Goal: Information Seeking & Learning: Learn about a topic

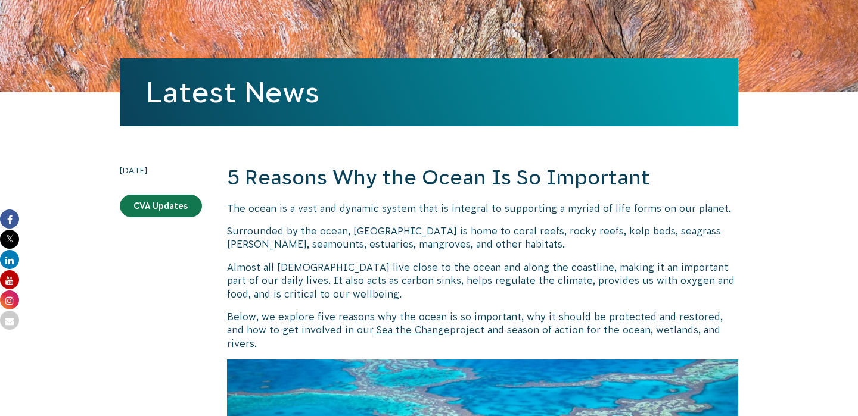
click at [457, 243] on span "Surrounded by the ocean, [GEOGRAPHIC_DATA] is home to coral reefs, rocky reefs,…" at bounding box center [474, 238] width 494 height 24
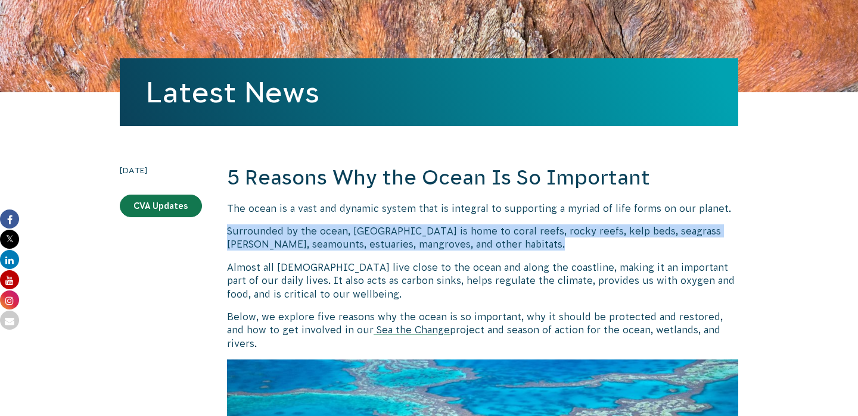
click at [457, 243] on span "Surrounded by the ocean, [GEOGRAPHIC_DATA] is home to coral reefs, rocky reefs,…" at bounding box center [474, 238] width 494 height 24
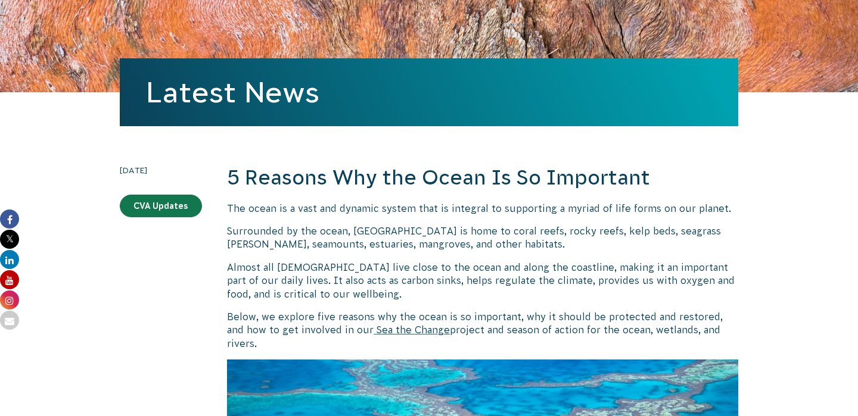
click at [457, 272] on p "Almost all [DEMOGRAPHIC_DATA] live close to the ocean and along the coastline, …" at bounding box center [482, 281] width 511 height 40
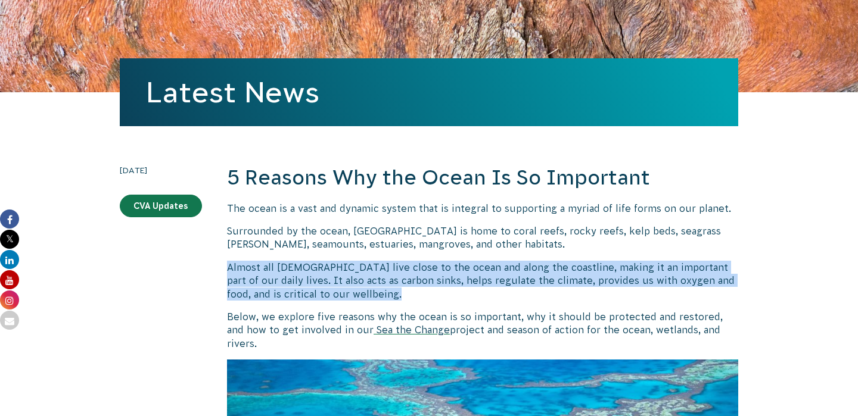
click at [457, 272] on p "Almost all [DEMOGRAPHIC_DATA] live close to the ocean and along the coastline, …" at bounding box center [482, 281] width 511 height 40
click at [457, 295] on p "Almost all [DEMOGRAPHIC_DATA] live close to the ocean and along the coastline, …" at bounding box center [482, 281] width 511 height 40
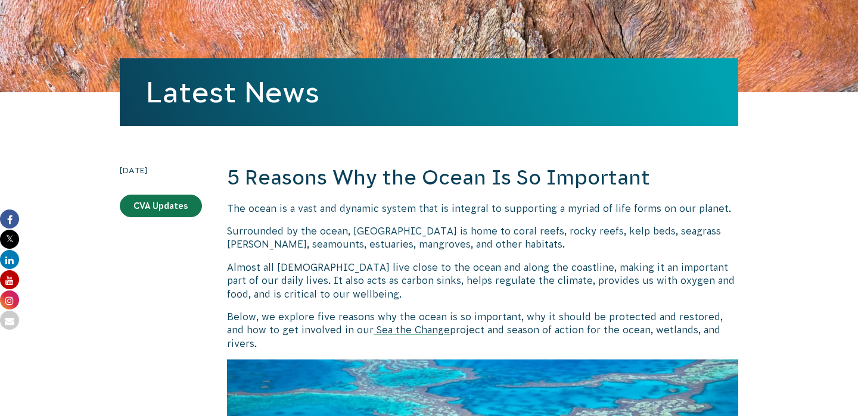
click at [457, 322] on p "Below, we explore five reasons why the ocean is so important, why it should be …" at bounding box center [482, 330] width 511 height 40
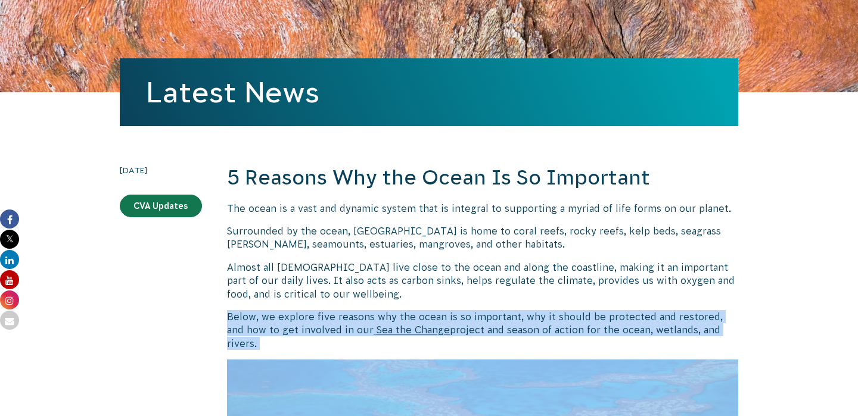
click at [457, 322] on p "Below, we explore five reasons why the ocean is so important, why it should be …" at bounding box center [482, 330] width 511 height 40
click at [458, 337] on p "Below, we explore five reasons why the ocean is so important, why it should be …" at bounding box center [482, 330] width 511 height 40
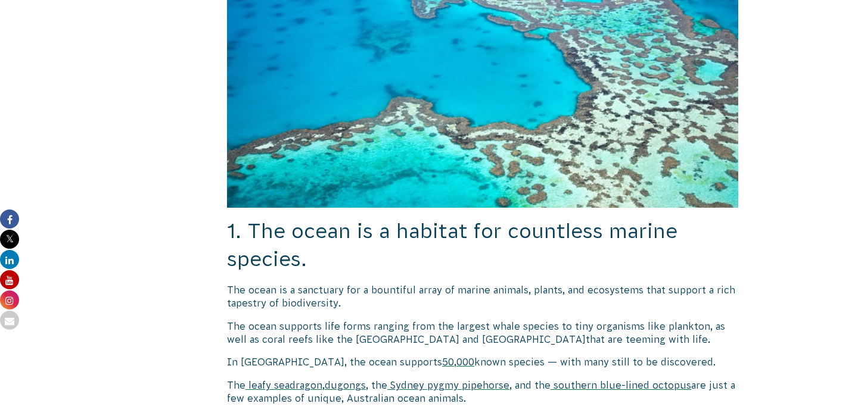
scroll to position [656, 0]
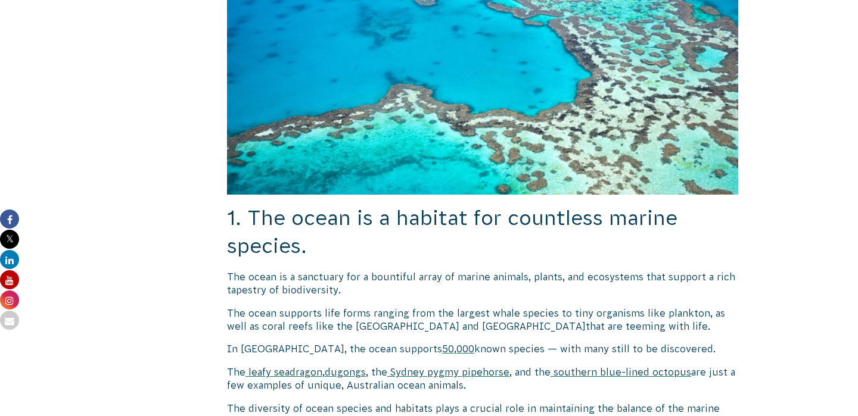
click at [428, 207] on span "1. The ocean is a habitat for countless marine species." at bounding box center [452, 232] width 450 height 51
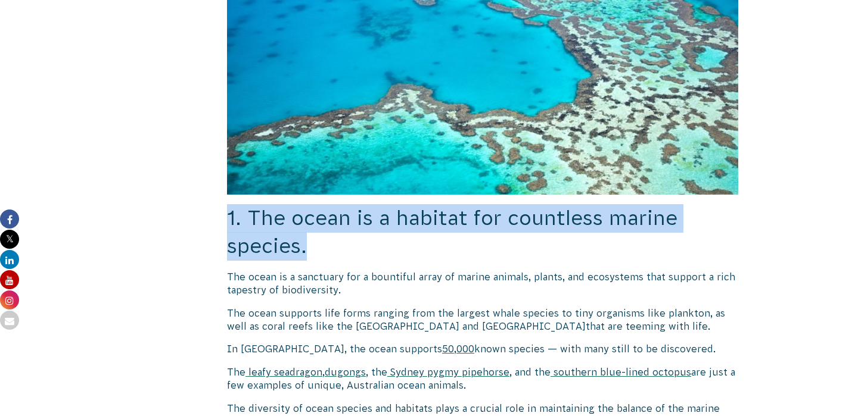
click at [428, 207] on span "1. The ocean is a habitat for countless marine species." at bounding box center [452, 232] width 450 height 51
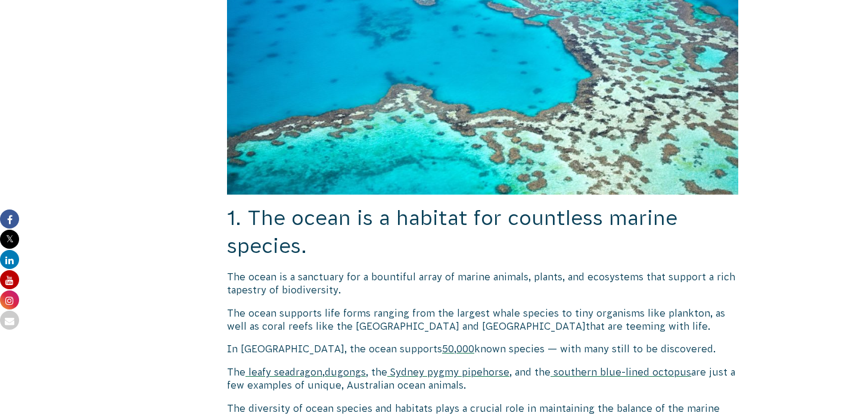
click at [415, 241] on h2 "1. The ocean is a habitat for countless marine species." at bounding box center [482, 232] width 511 height 57
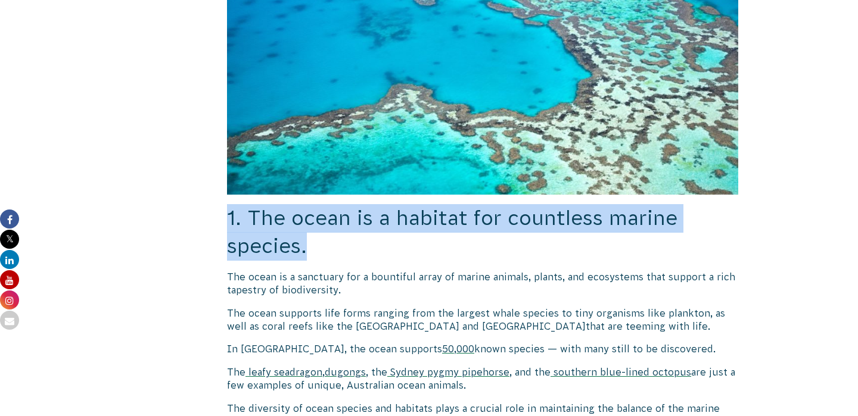
drag, startPoint x: 218, startPoint y: 206, endPoint x: 328, endPoint y: 245, distance: 116.8
click at [328, 245] on h2 "1. The ocean is a habitat for countless marine species." at bounding box center [482, 232] width 511 height 57
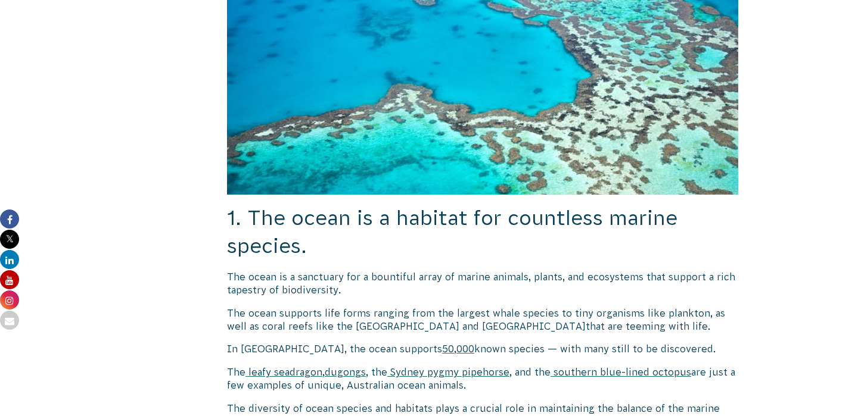
click at [328, 270] on p "The ocean is a sanctuary for a bountiful array of marine animals, plants, and e…" at bounding box center [482, 283] width 511 height 27
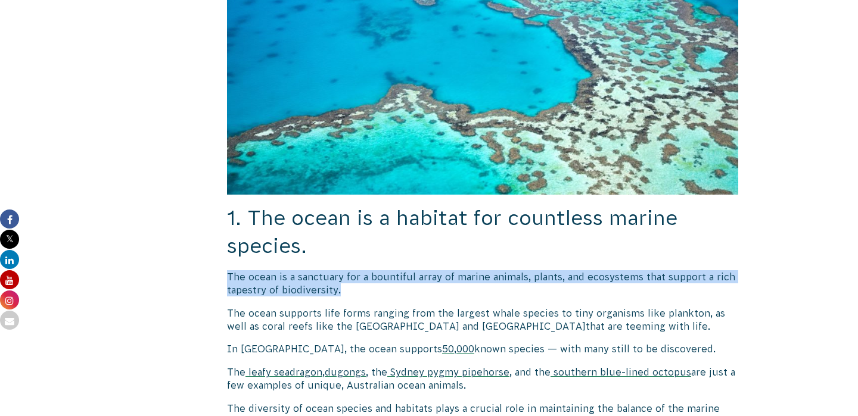
click at [328, 270] on p "The ocean is a sanctuary for a bountiful array of marine animals, plants, and e…" at bounding box center [482, 283] width 511 height 27
click at [343, 272] on p "The ocean is a sanctuary for a bountiful array of marine animals, plants, and e…" at bounding box center [482, 283] width 511 height 27
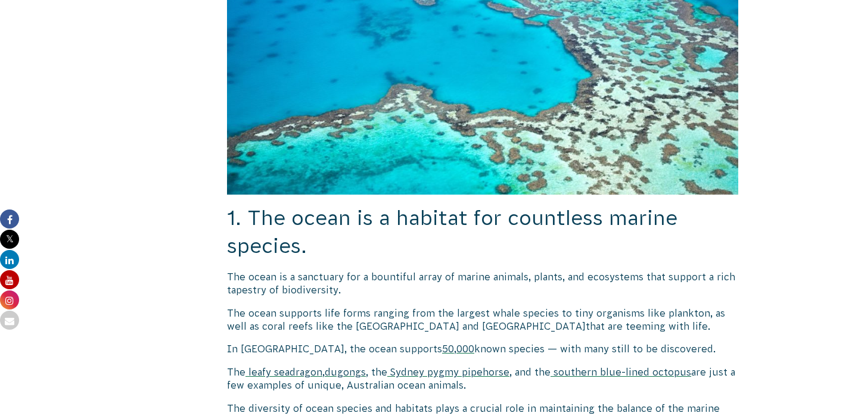
click at [352, 308] on span "The ocean supports life forms ranging from the largest whale species to tiny or…" at bounding box center [476, 320] width 498 height 24
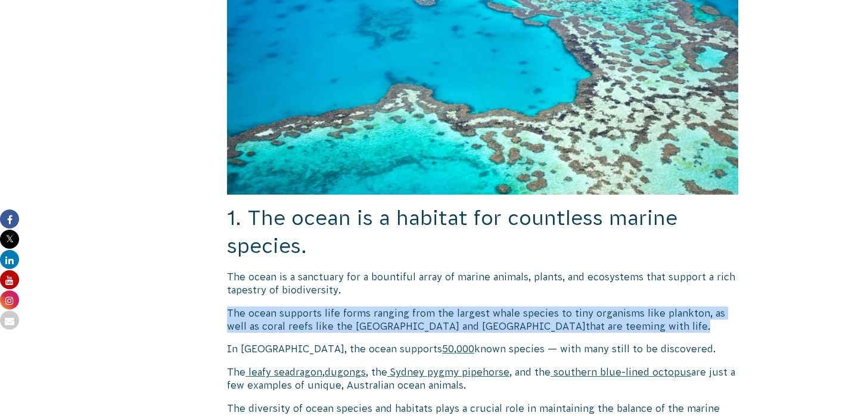
click at [352, 308] on span "The ocean supports life forms ranging from the largest whale species to tiny or…" at bounding box center [476, 320] width 498 height 24
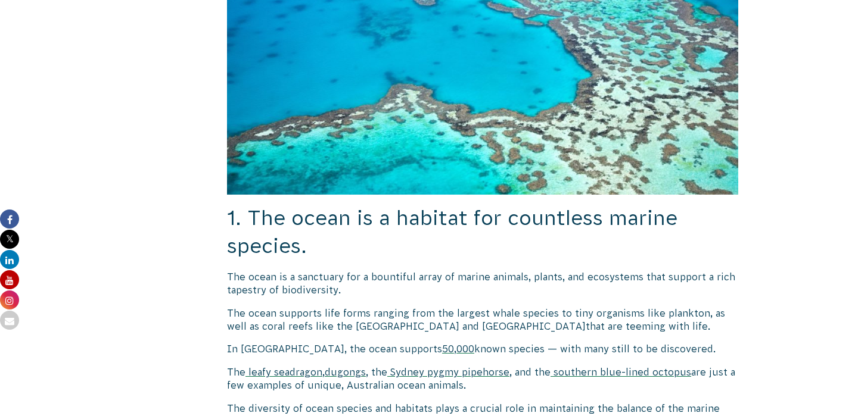
click at [394, 308] on span "The ocean supports life forms ranging from the largest whale species to tiny or…" at bounding box center [476, 320] width 498 height 24
click at [422, 220] on h2 "1. The ocean is a habitat for countless marine species." at bounding box center [482, 232] width 511 height 57
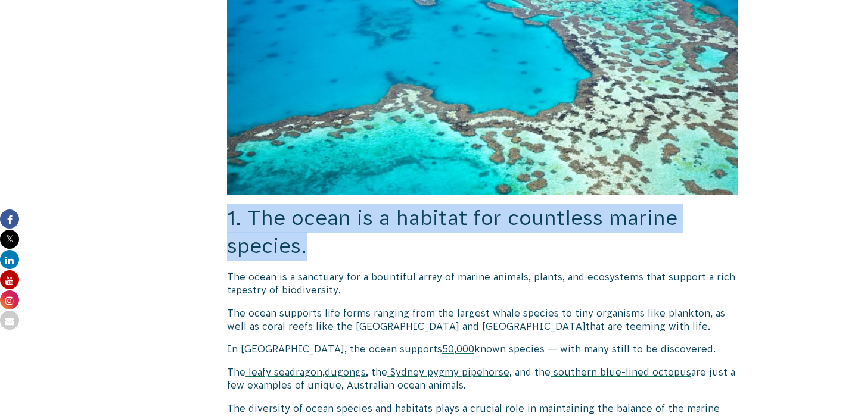
click at [422, 220] on h2 "1. The ocean is a habitat for countless marine species." at bounding box center [482, 232] width 511 height 57
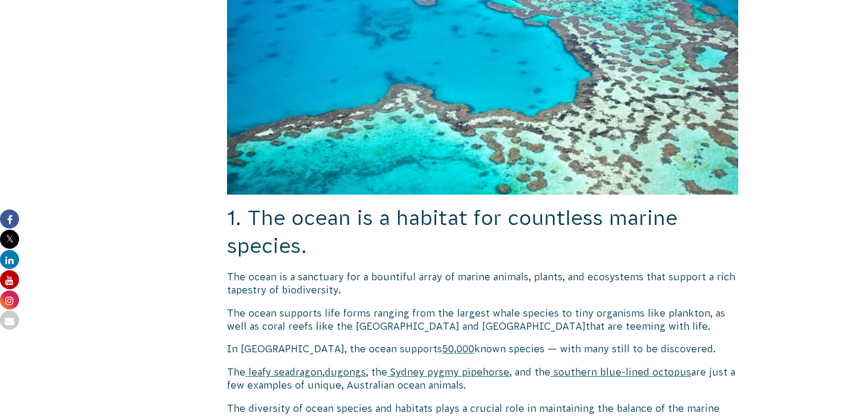
click at [424, 237] on h2 "1. The ocean is a habitat for countless marine species." at bounding box center [482, 232] width 511 height 57
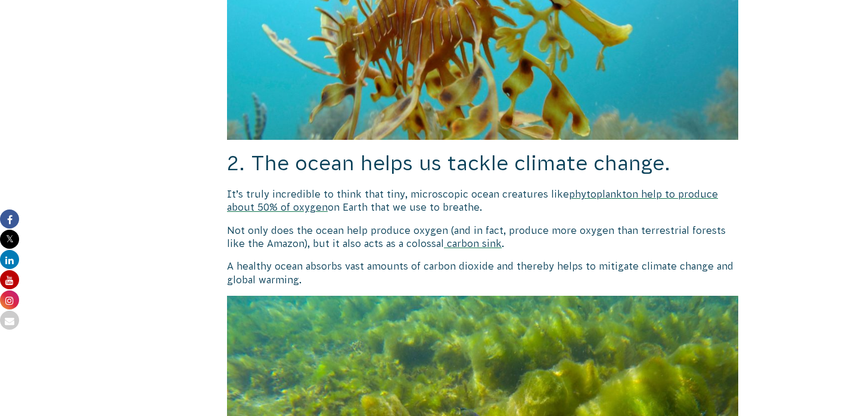
scroll to position [1298, 0]
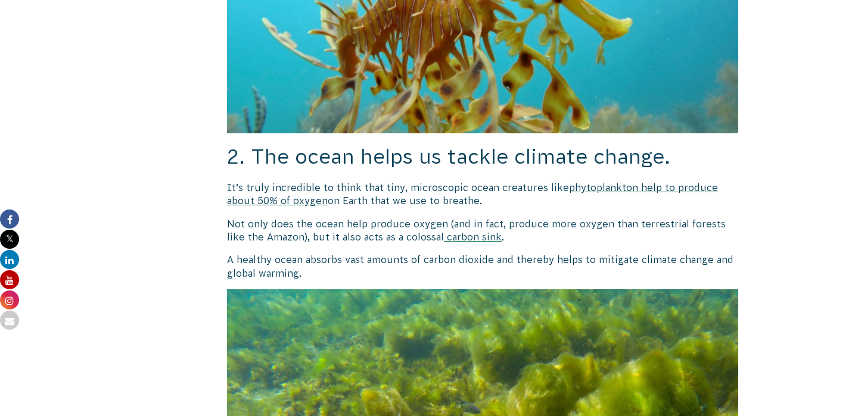
click at [486, 143] on h2 "2. The ocean helps us tackle climate change." at bounding box center [482, 157] width 511 height 29
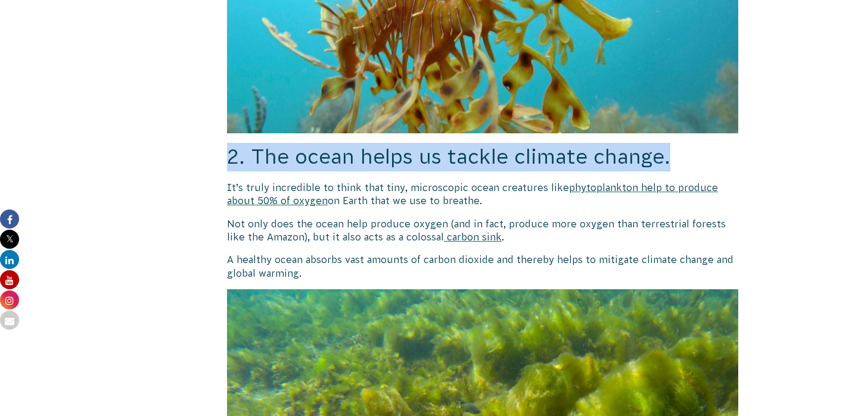
click at [486, 143] on h2 "2. The ocean helps us tackle climate change." at bounding box center [482, 157] width 511 height 29
click at [486, 153] on span "2. The ocean helps us tackle climate change." at bounding box center [448, 156] width 443 height 23
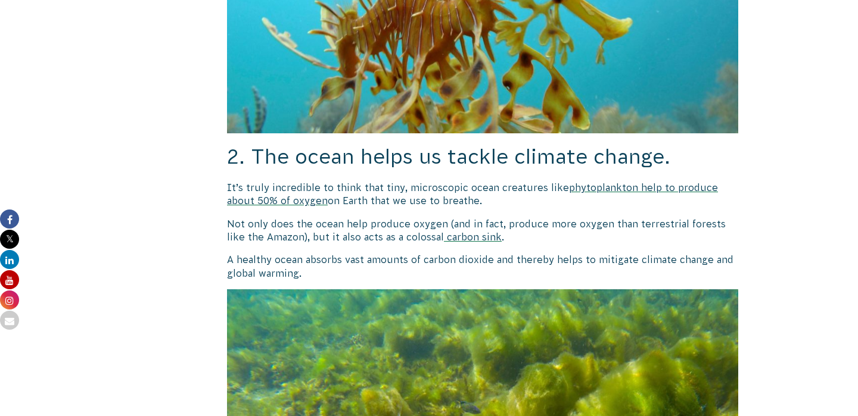
click at [353, 181] on p "It’s truly incredible to think that tiny, microscopic ocean creatures like phyt…" at bounding box center [482, 194] width 511 height 27
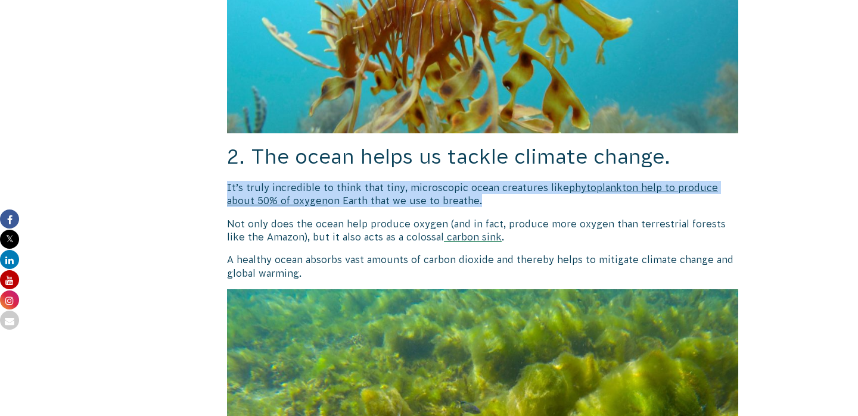
click at [353, 181] on p "It’s truly incredible to think that tiny, microscopic ocean creatures like phyt…" at bounding box center [482, 194] width 511 height 27
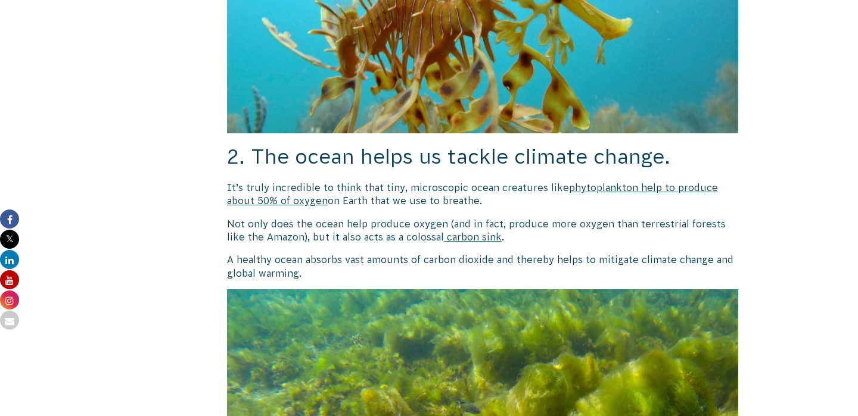
click at [488, 182] on span "It’s truly incredible to think that tiny, microscopic ocean creatures like" at bounding box center [398, 187] width 342 height 11
click at [489, 188] on p "It’s truly incredible to think that tiny, microscopic ocean creatures like phyt…" at bounding box center [482, 194] width 511 height 27
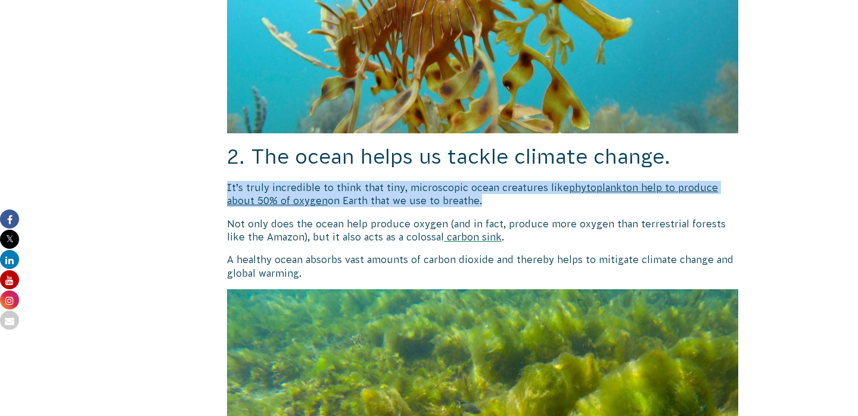
click at [489, 188] on p "It’s truly incredible to think that tiny, microscopic ocean creatures like phyt…" at bounding box center [482, 194] width 511 height 27
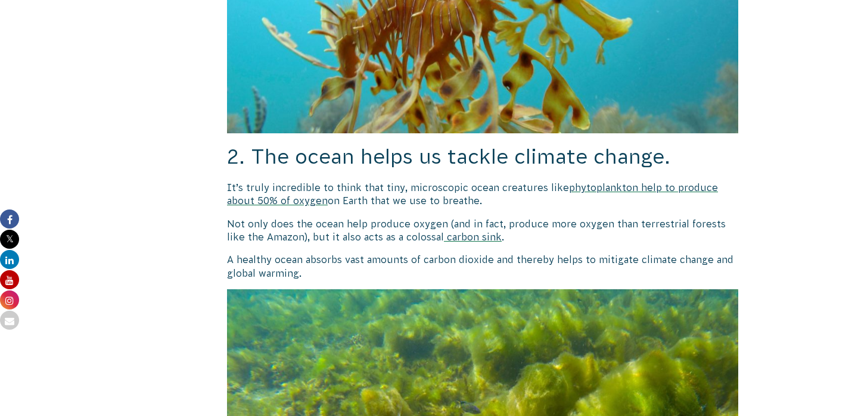
click at [504, 219] on span "Not only does the ocean help produce oxygen (and in fact, produce more oxygen t…" at bounding box center [476, 231] width 499 height 24
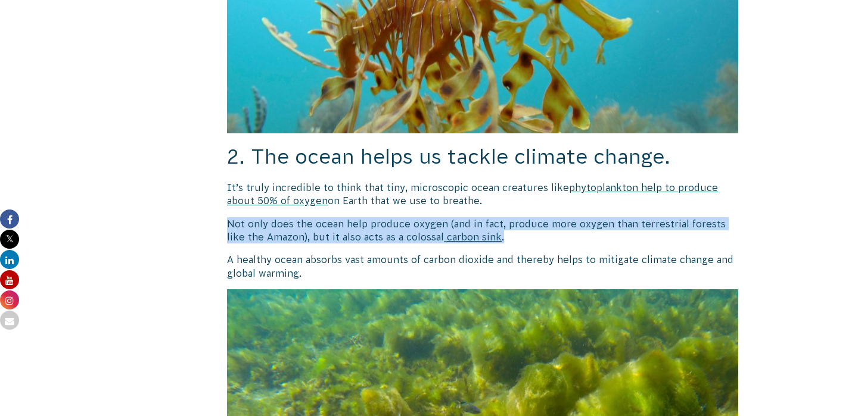
click at [504, 219] on span "Not only does the ocean help produce oxygen (and in fact, produce more oxygen t…" at bounding box center [476, 231] width 499 height 24
click at [515, 223] on p "Not only does the ocean help produce oxygen (and in fact, produce more oxygen t…" at bounding box center [482, 230] width 511 height 27
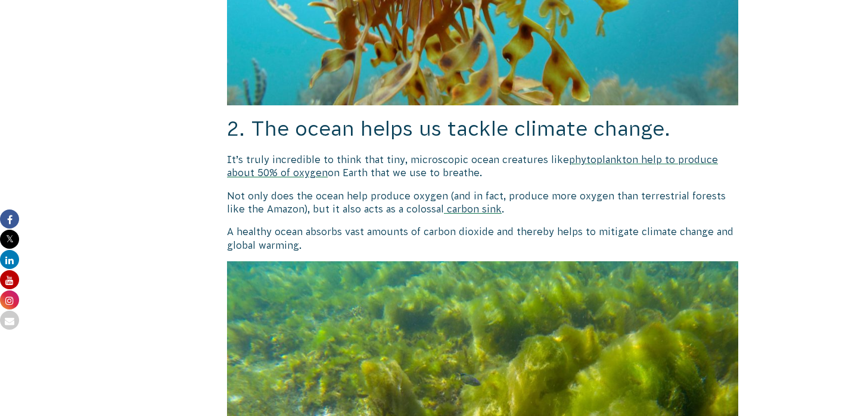
scroll to position [1327, 0]
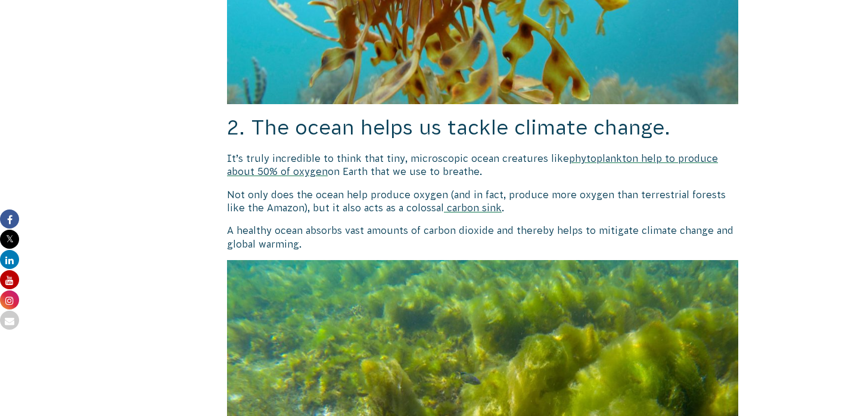
click at [503, 225] on span "A healthy ocean absorbs vast amounts of carbon dioxide and thereby helps to mit…" at bounding box center [480, 237] width 506 height 24
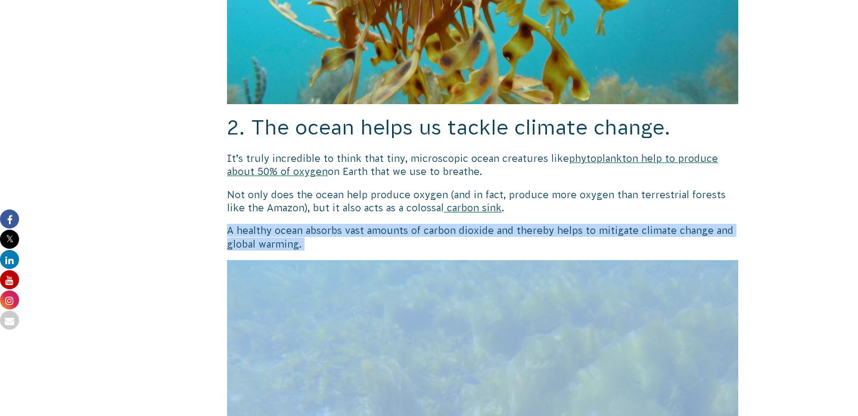
click at [503, 225] on span "A healthy ocean absorbs vast amounts of carbon dioxide and thereby helps to mit…" at bounding box center [480, 237] width 506 height 24
click at [503, 229] on p "A healthy ocean absorbs vast amounts of carbon dioxide and thereby helps to mit…" at bounding box center [482, 237] width 511 height 27
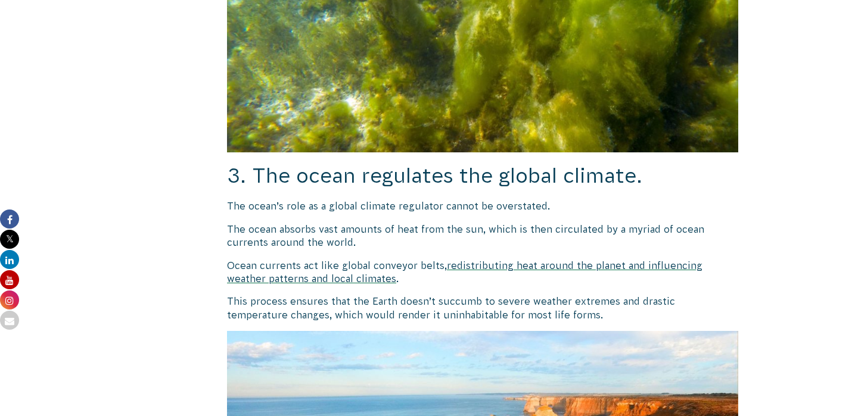
scroll to position [1723, 0]
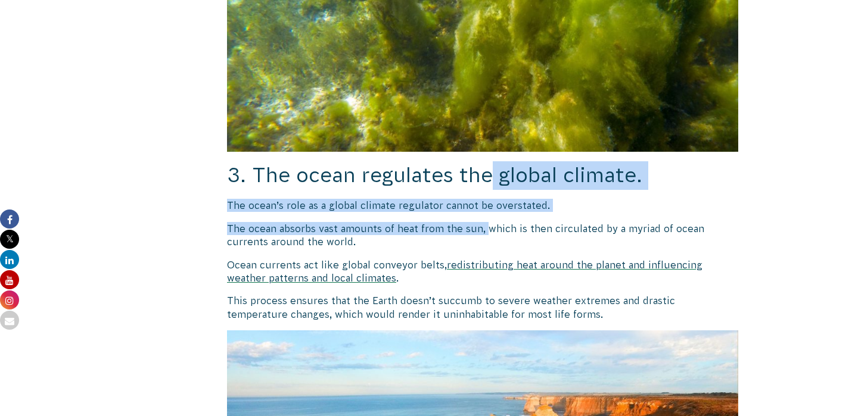
drag, startPoint x: 488, startPoint y: 156, endPoint x: 487, endPoint y: 211, distance: 54.8
click at [487, 211] on div "5 Reasons Why the Ocean Is So Important The ocean is a vast and dynamic system …" at bounding box center [482, 264] width 511 height 3240
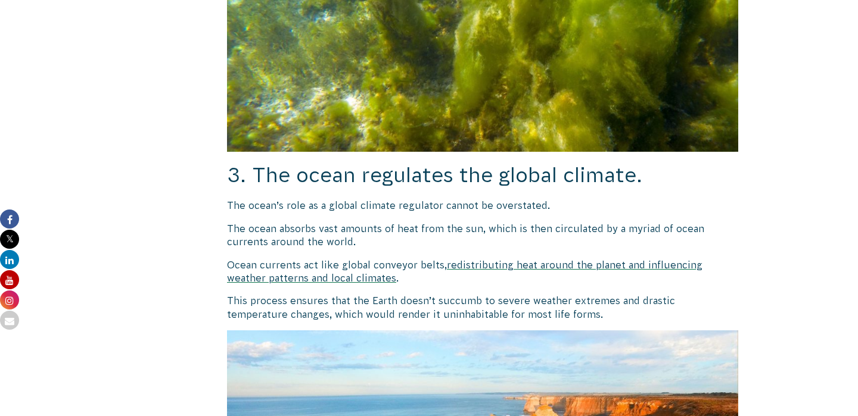
click at [426, 226] on p "The ocean absorbs vast amounts of heat from the sun, which is then circulated b…" at bounding box center [482, 235] width 511 height 27
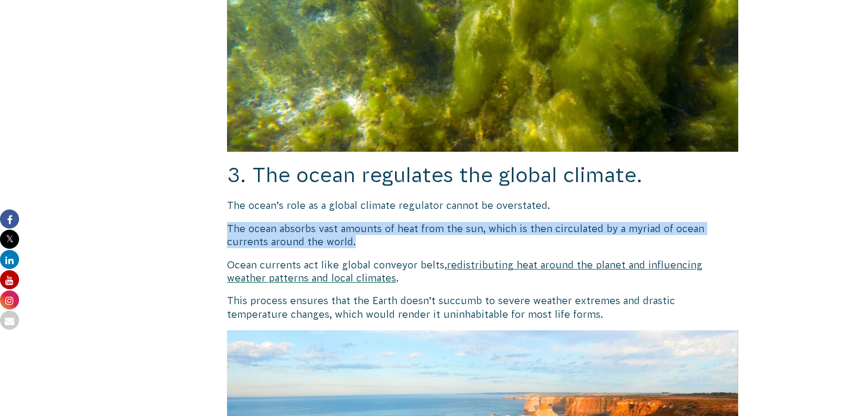
click at [426, 226] on p "The ocean absorbs vast amounts of heat from the sun, which is then circulated b…" at bounding box center [482, 235] width 511 height 27
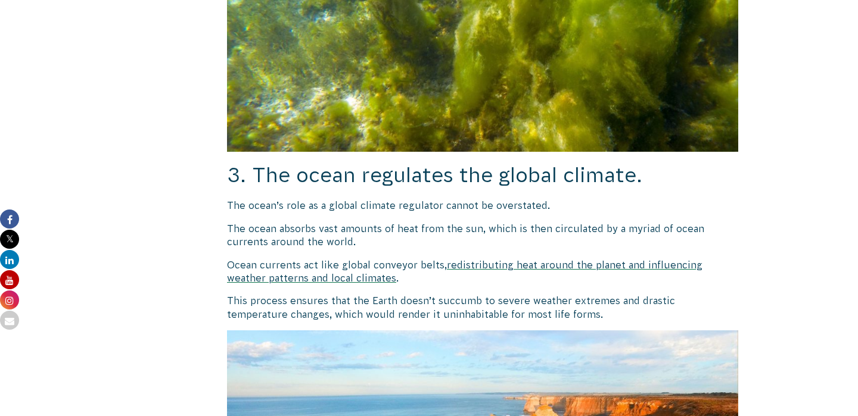
click at [426, 260] on p "Ocean currents act like global conveyor belts, redistributing heat around the p…" at bounding box center [482, 272] width 511 height 27
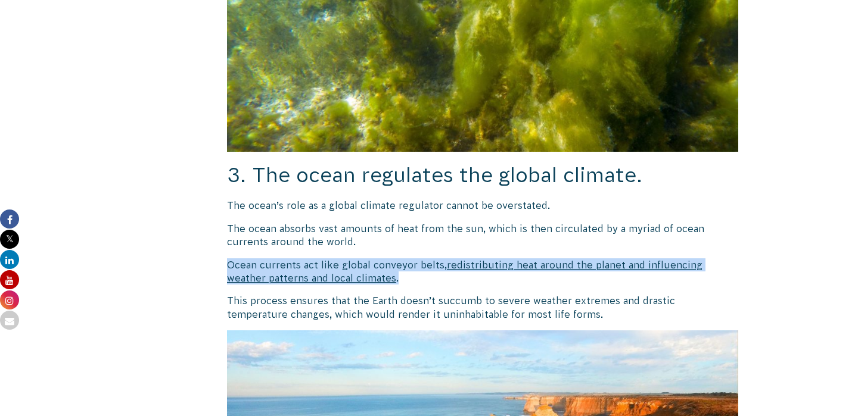
click at [426, 260] on p "Ocean currents act like global conveyor belts, redistributing heat around the p…" at bounding box center [482, 272] width 511 height 27
click at [426, 272] on div "5 Reasons Why the Ocean Is So Important The ocean is a vast and dynamic system …" at bounding box center [482, 264] width 511 height 3240
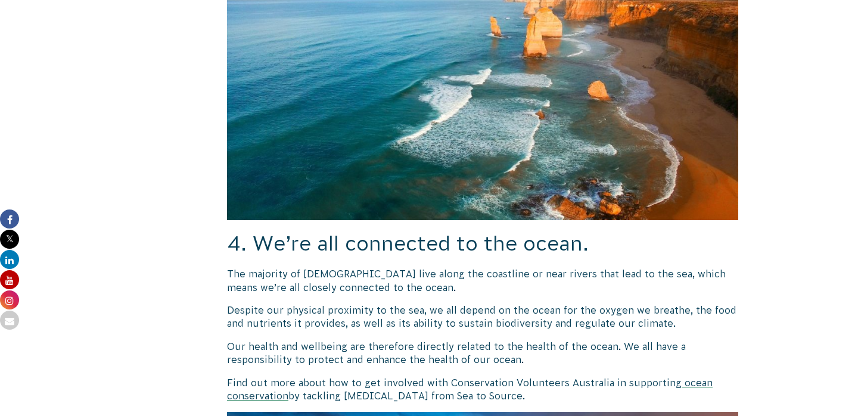
scroll to position [2130, 0]
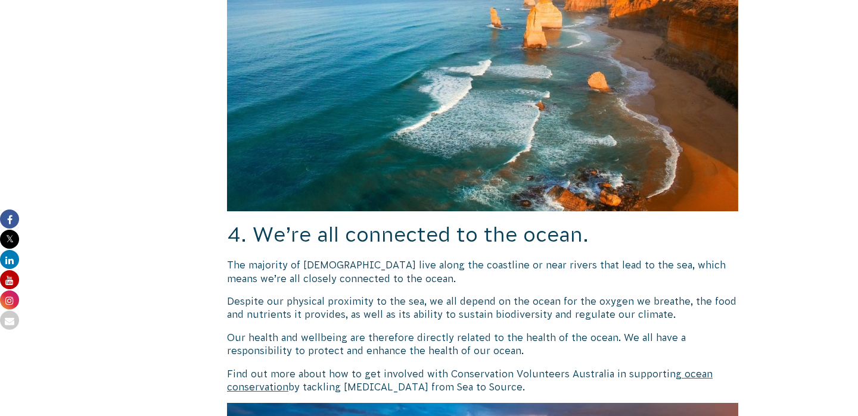
click at [428, 223] on span "4. We’re all connected to the ocean." at bounding box center [408, 234] width 362 height 23
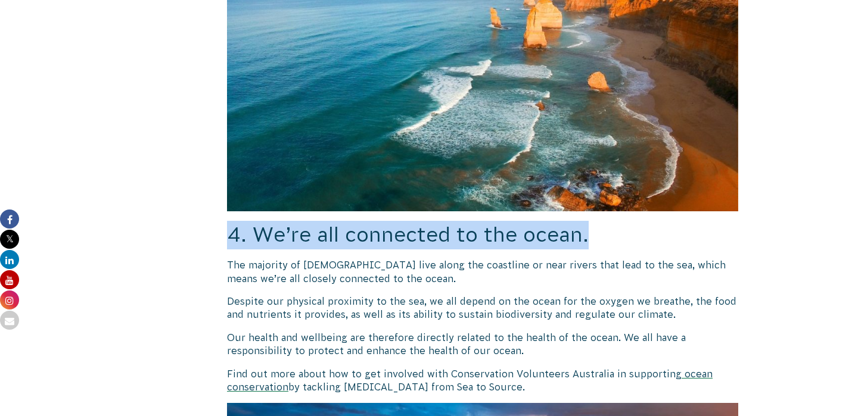
click at [428, 223] on span "4. We’re all connected to the ocean." at bounding box center [408, 234] width 362 height 23
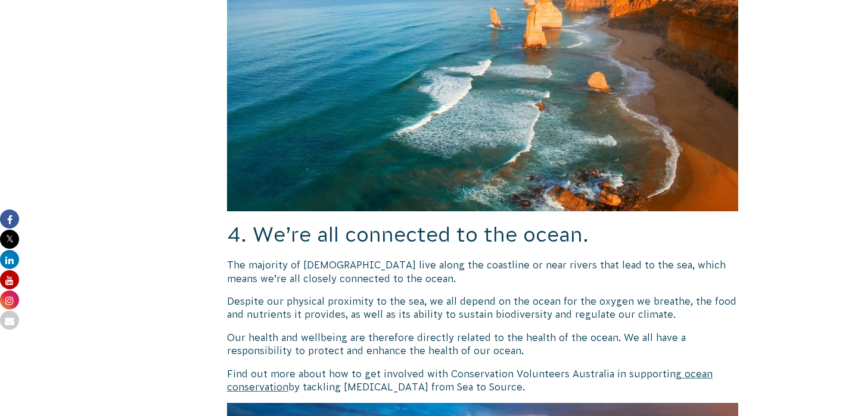
click at [428, 260] on span "The majority of [DEMOGRAPHIC_DATA] live along the coastline or near rivers that…" at bounding box center [476, 272] width 499 height 24
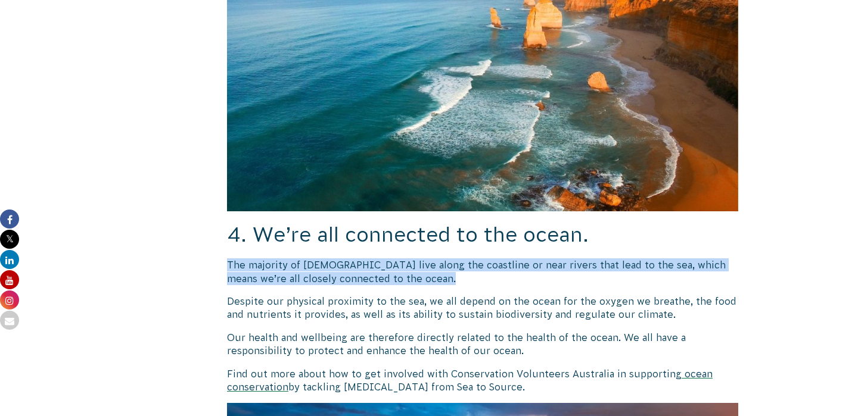
click at [428, 260] on span "The majority of [DEMOGRAPHIC_DATA] live along the coastline or near rivers that…" at bounding box center [476, 272] width 499 height 24
click at [428, 266] on p "The majority of [DEMOGRAPHIC_DATA] live along the coastline or near rivers that…" at bounding box center [482, 272] width 511 height 27
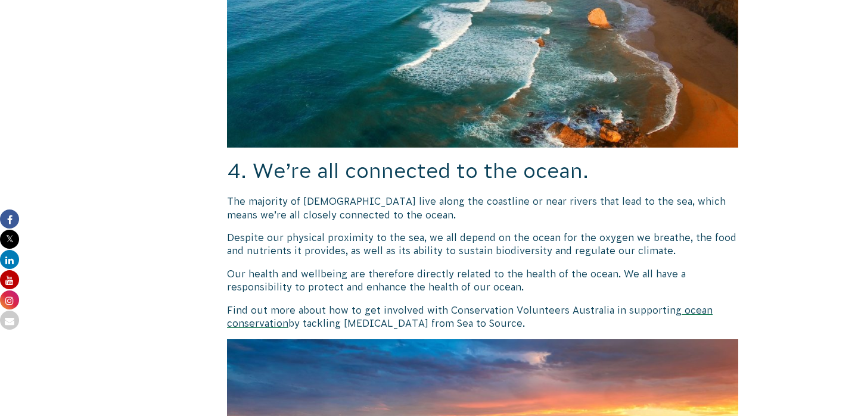
scroll to position [2195, 0]
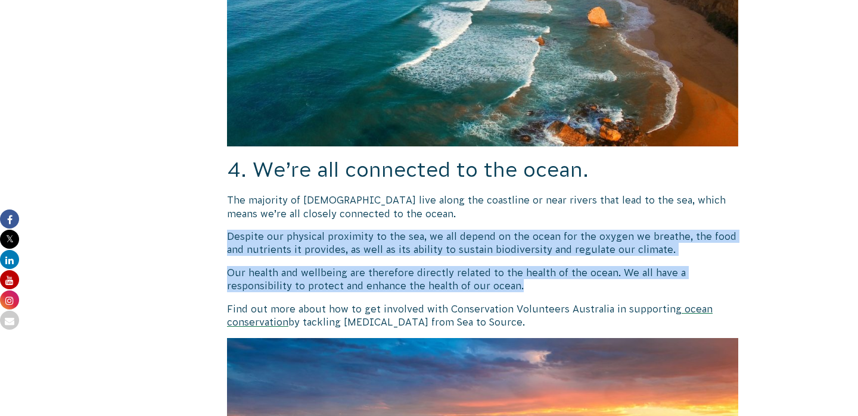
drag, startPoint x: 489, startPoint y: 215, endPoint x: 491, endPoint y: 282, distance: 67.4
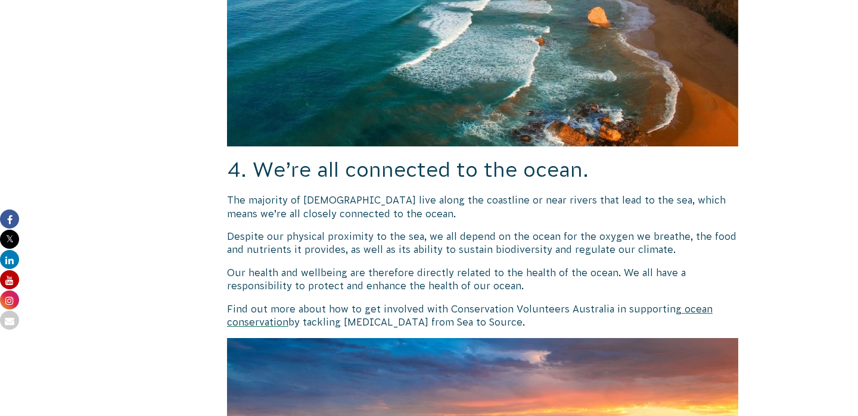
click at [511, 270] on span "Our health and wellbeing are therefore directly related to the health of the oc…" at bounding box center [456, 279] width 459 height 24
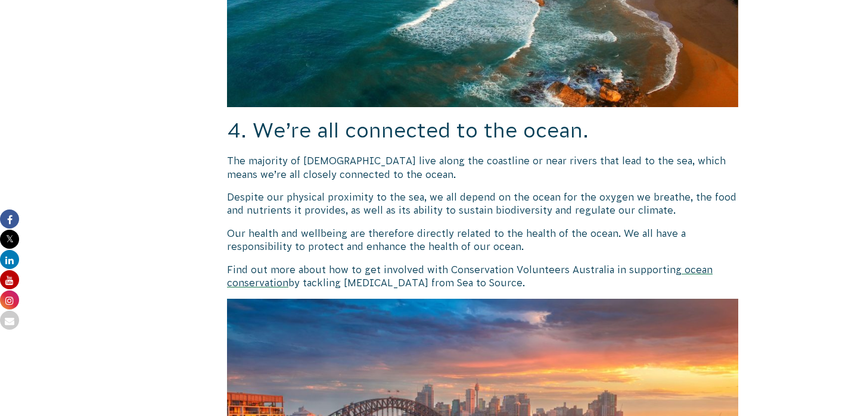
scroll to position [2235, 0]
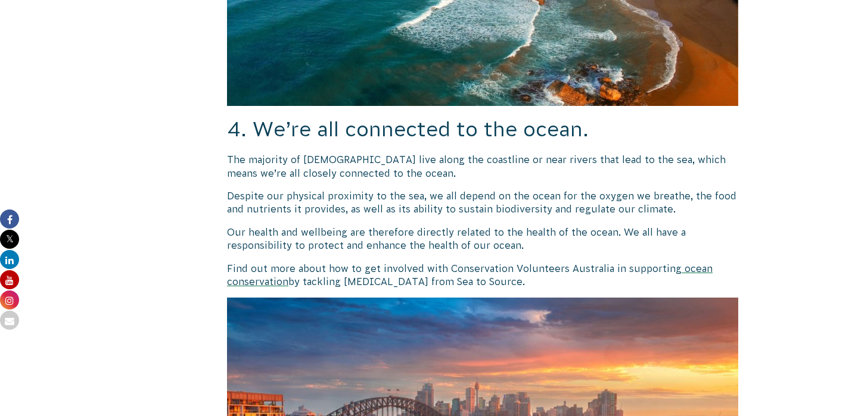
click at [505, 189] on p "Despite our physical proximity to the sea, we all depend on the ocean for the o…" at bounding box center [482, 202] width 511 height 27
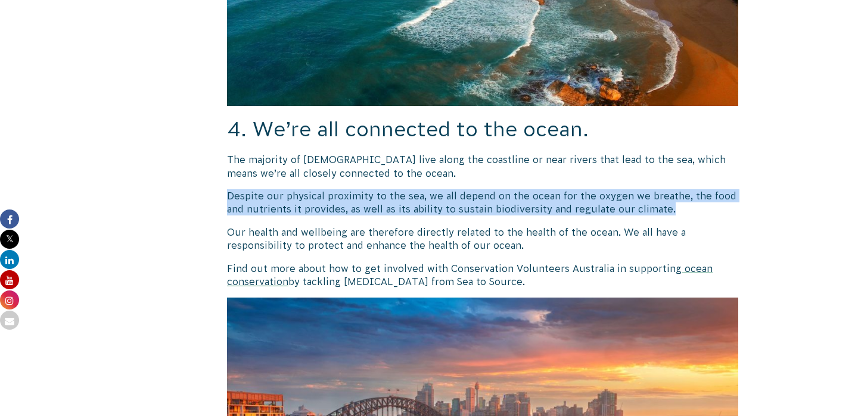
click at [505, 189] on p "Despite our physical proximity to the sea, we all depend on the ocean for the o…" at bounding box center [482, 202] width 511 height 27
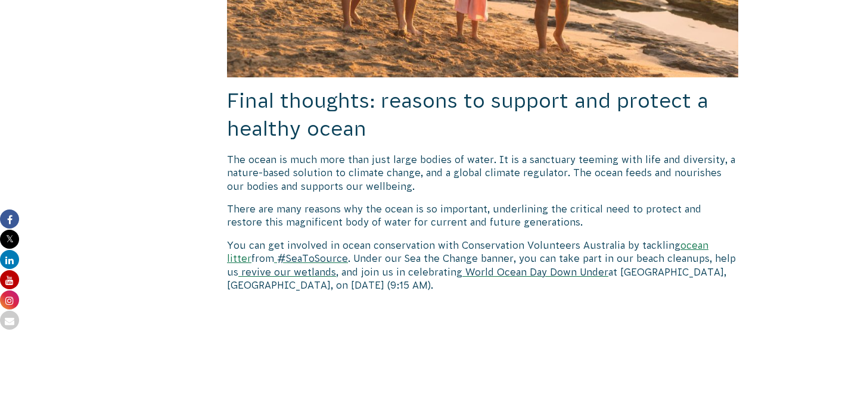
scroll to position [3270, 0]
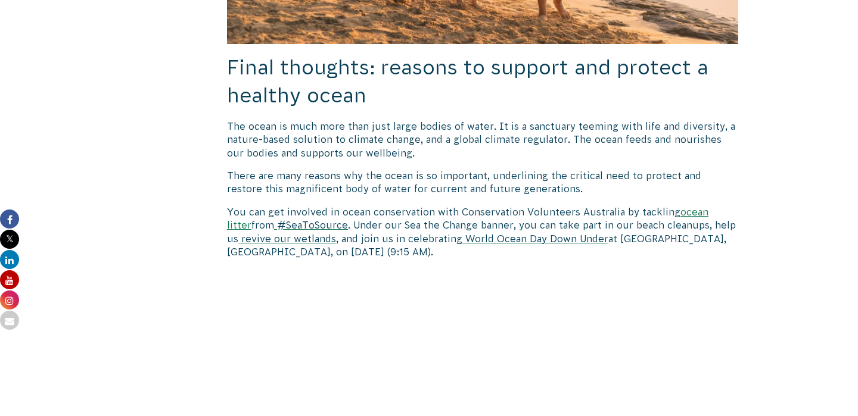
click at [453, 181] on span "There are many reasons why the ocean is so important, underlining the critical …" at bounding box center [464, 182] width 474 height 24
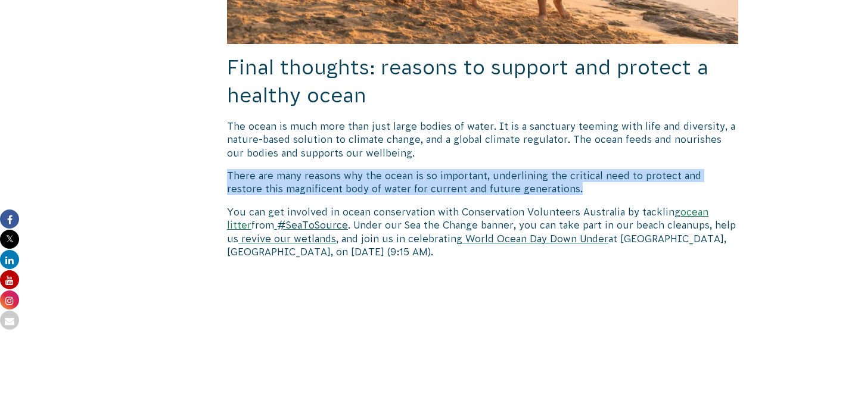
click at [453, 181] on span "There are many reasons why the ocean is so important, underlining the critical …" at bounding box center [464, 182] width 474 height 24
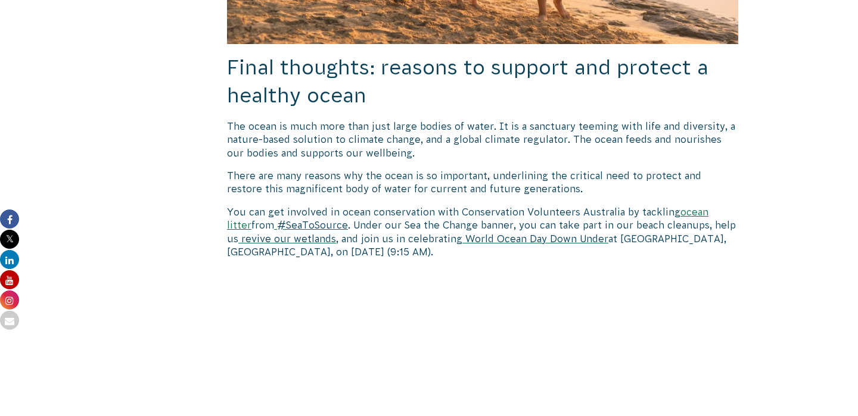
click at [445, 220] on span ". Under our Sea the Change banner, you can take part in our beach cleanups, hel…" at bounding box center [481, 232] width 509 height 24
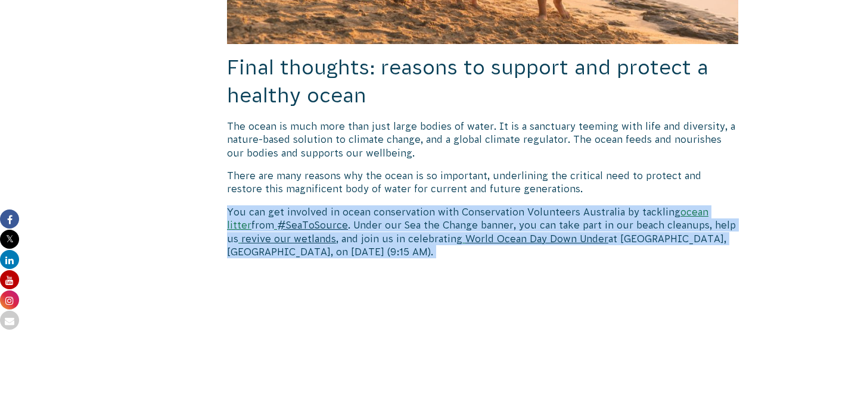
click at [445, 220] on span ". Under our Sea the Change banner, you can take part in our beach cleanups, hel…" at bounding box center [481, 232] width 509 height 24
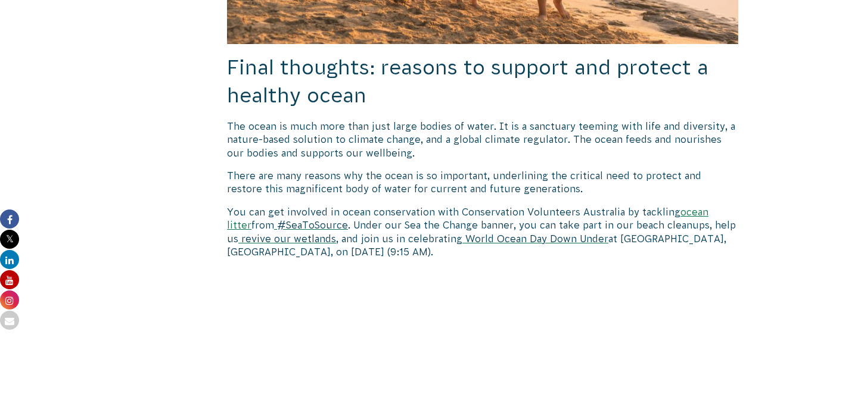
click at [445, 268] on p at bounding box center [482, 274] width 511 height 13
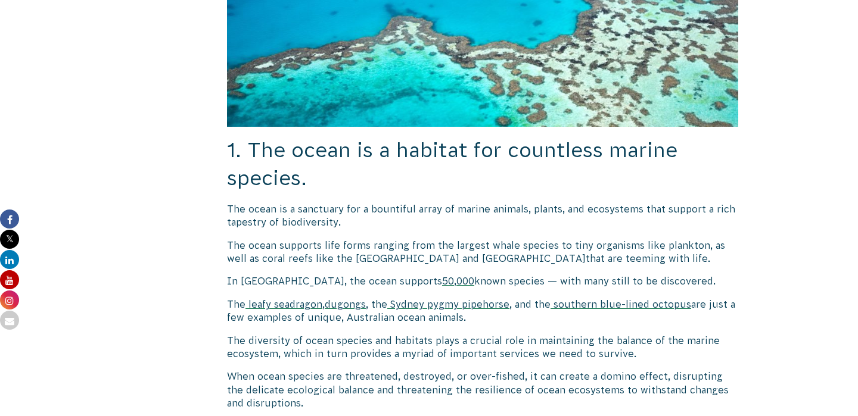
scroll to position [723, 0]
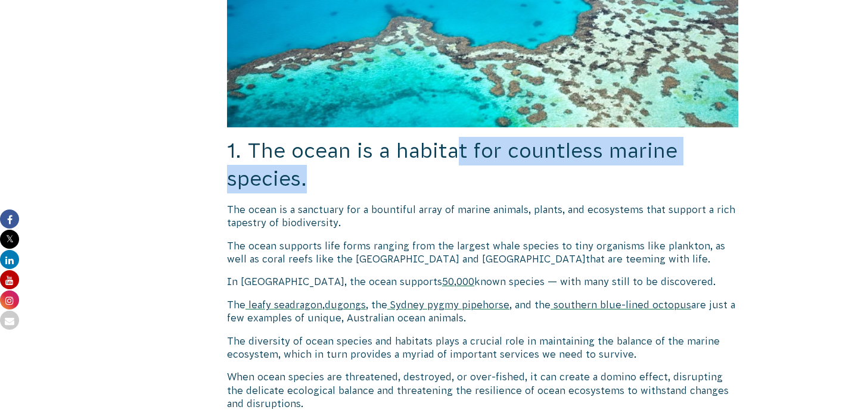
drag, startPoint x: 459, startPoint y: 132, endPoint x: 459, endPoint y: 168, distance: 35.7
click at [459, 168] on h2 "1. The ocean is a habitat for countless marine species." at bounding box center [482, 165] width 511 height 57
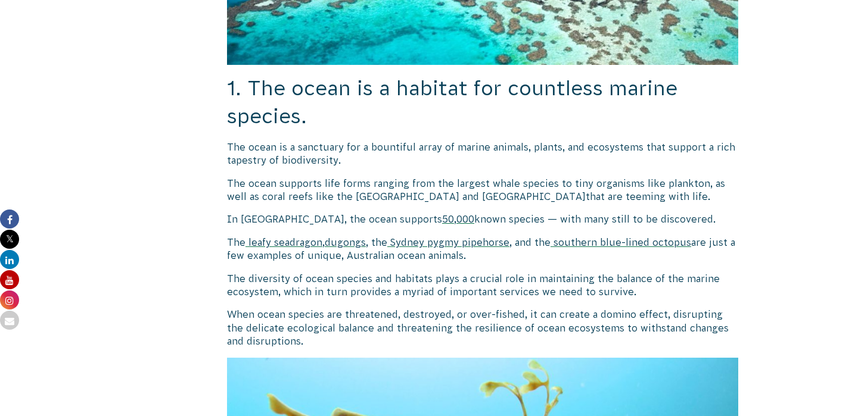
scroll to position [807, 0]
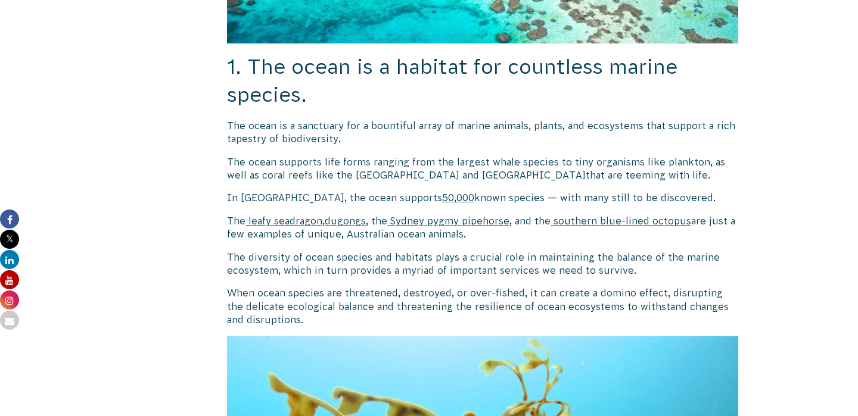
click at [527, 258] on span "The diversity of ocean species and habitats plays a crucial role in maintaining…" at bounding box center [473, 264] width 493 height 24
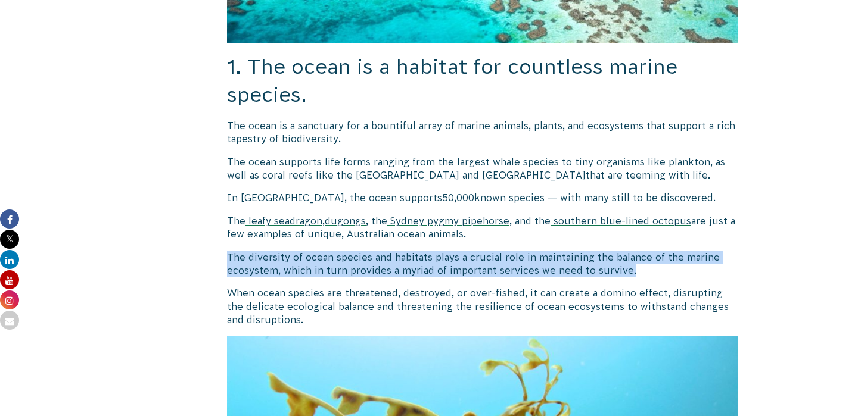
click at [527, 258] on span "The diversity of ocean species and habitats plays a crucial role in maintaining…" at bounding box center [473, 264] width 493 height 24
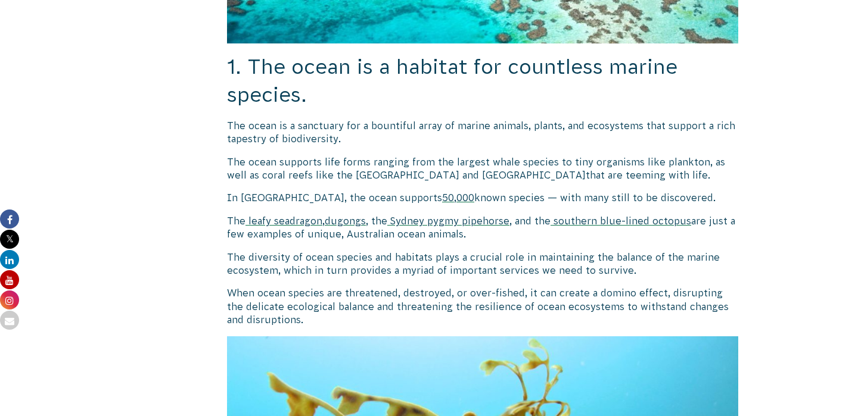
click at [520, 313] on p "When ocean species are threatened, destroyed, or over-fished, it can create a d…" at bounding box center [482, 307] width 511 height 40
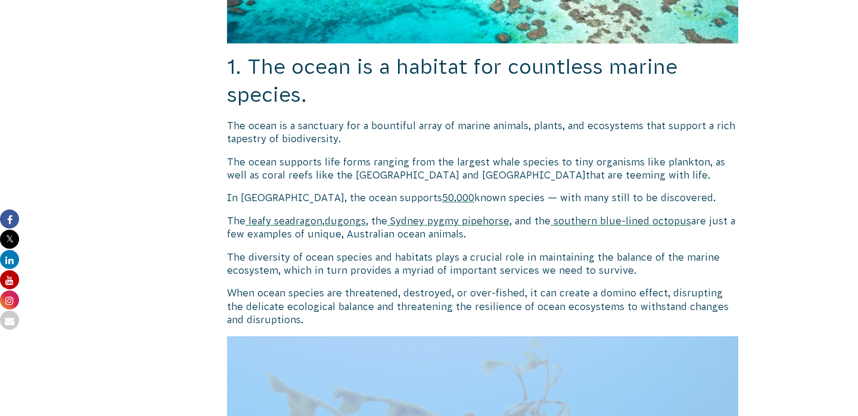
click at [520, 313] on p "When ocean species are threatened, destroyed, or over-fished, it can create a d…" at bounding box center [482, 307] width 511 height 40
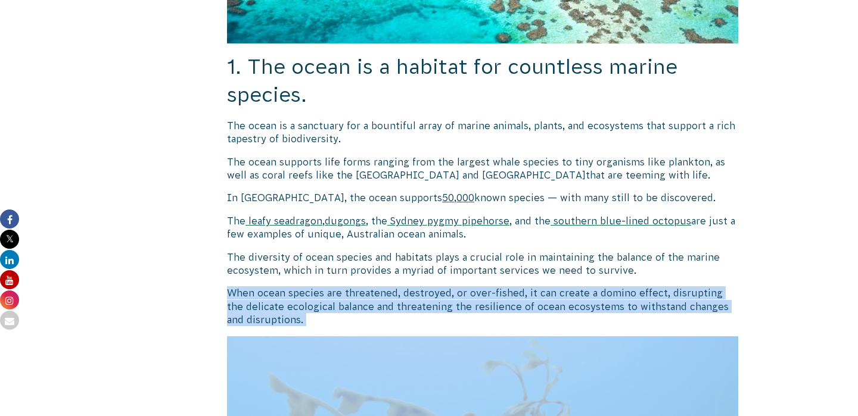
click at [520, 313] on p "When ocean species are threatened, destroyed, or over-fished, it can create a d…" at bounding box center [482, 307] width 511 height 40
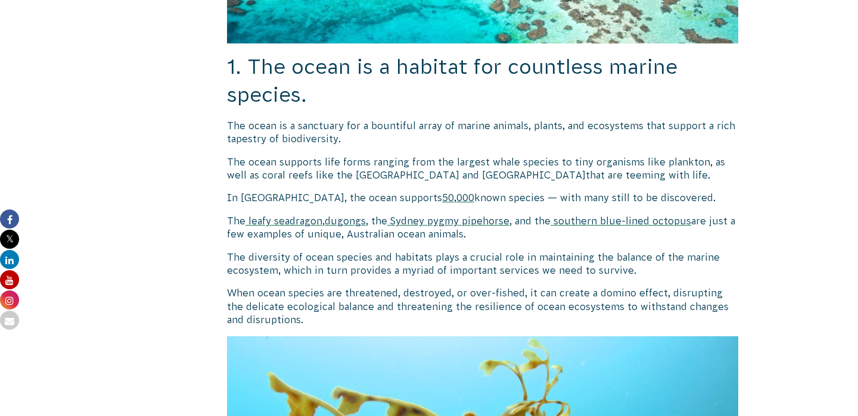
click at [520, 296] on span "When ocean species are threatened, destroyed, or over-fished, it can create a d…" at bounding box center [478, 307] width 502 height 38
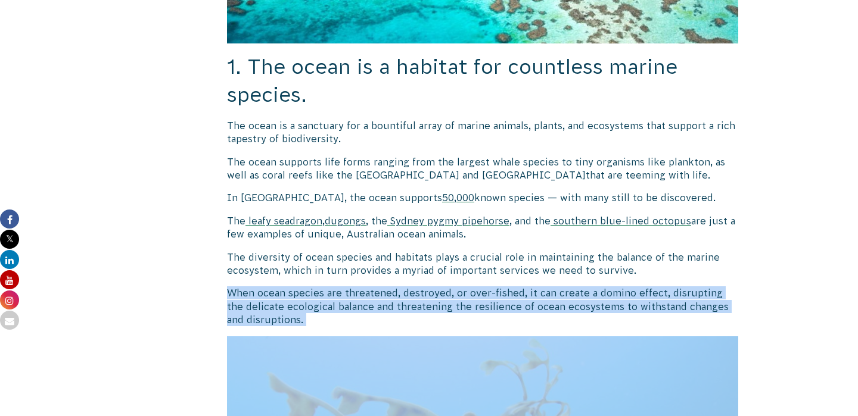
click at [520, 296] on span "When ocean species are threatened, destroyed, or over-fished, it can create a d…" at bounding box center [478, 307] width 502 height 38
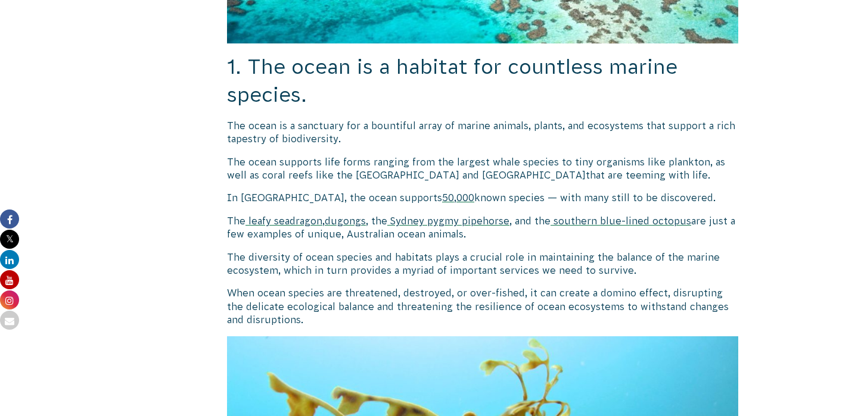
click at [568, 295] on span "When ocean species are threatened, destroyed, or over-fished, it can create a d…" at bounding box center [478, 307] width 502 height 38
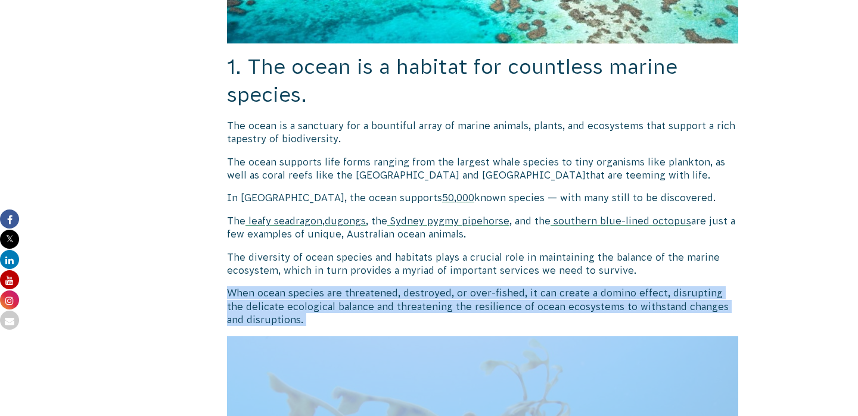
click at [568, 295] on span "When ocean species are threatened, destroyed, or over-fished, it can create a d…" at bounding box center [478, 307] width 502 height 38
click at [469, 306] on p "When ocean species are threatened, destroyed, or over-fished, it can create a d…" at bounding box center [482, 307] width 511 height 40
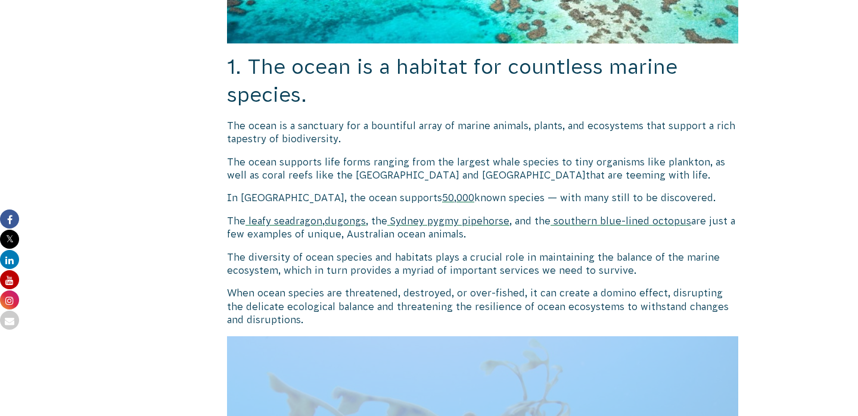
click at [469, 306] on p "When ocean species are threatened, destroyed, or over-fished, it can create a d…" at bounding box center [482, 307] width 511 height 40
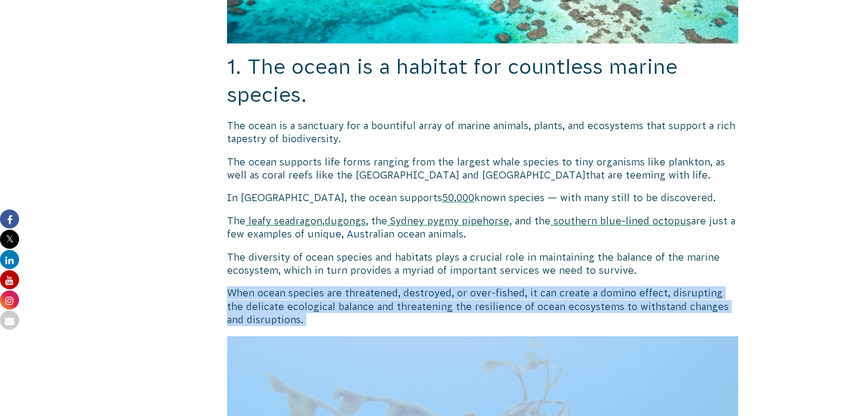
click at [469, 306] on p "When ocean species are threatened, destroyed, or over-fished, it can create a d…" at bounding box center [482, 307] width 511 height 40
click at [469, 288] on span "When ocean species are threatened, destroyed, or over-fished, it can create a d…" at bounding box center [478, 307] width 502 height 38
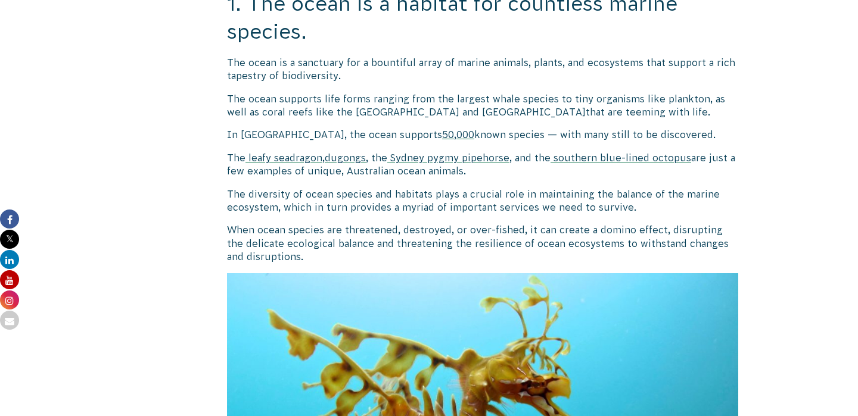
scroll to position [872, 0]
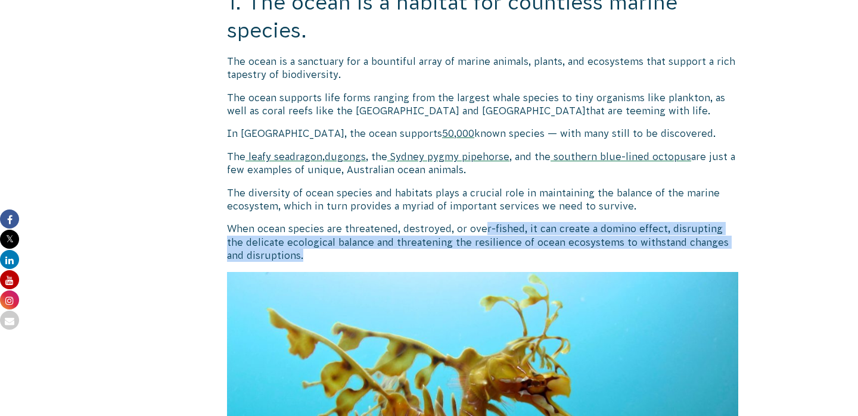
drag, startPoint x: 483, startPoint y: 211, endPoint x: 483, endPoint y: 238, distance: 27.4
click at [483, 238] on p "When ocean species are threatened, destroyed, or over-fished, it can create a d…" at bounding box center [482, 242] width 511 height 40
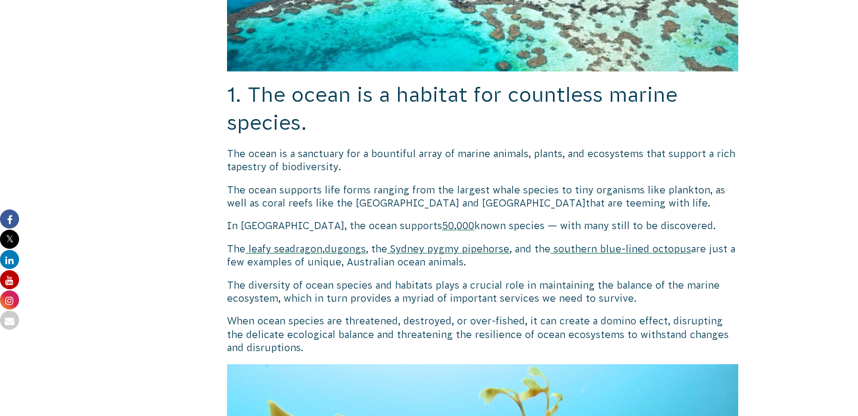
scroll to position [778, 0]
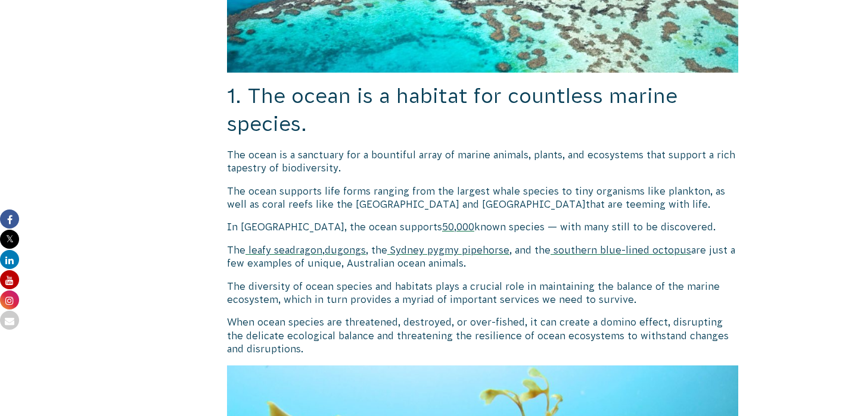
click at [501, 85] on span "1. The ocean is a habitat for countless marine species." at bounding box center [452, 110] width 450 height 51
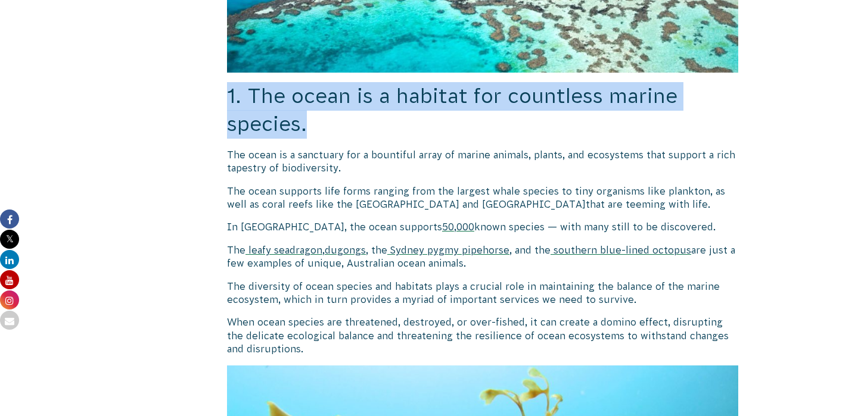
click at [501, 85] on span "1. The ocean is a habitat for countless marine species." at bounding box center [452, 110] width 450 height 51
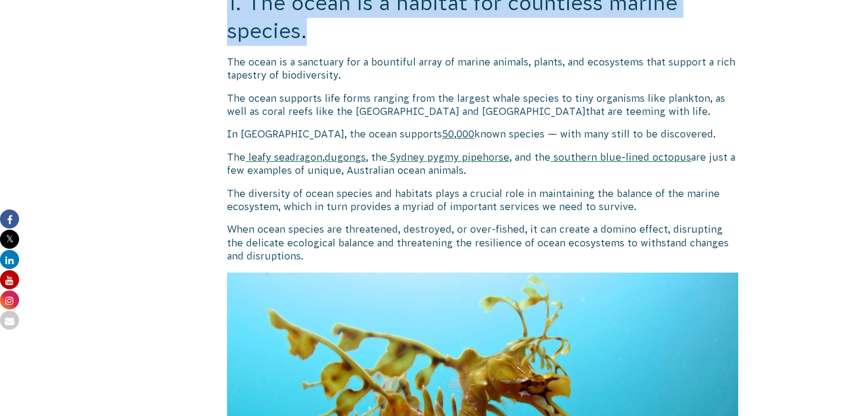
scroll to position [861, 0]
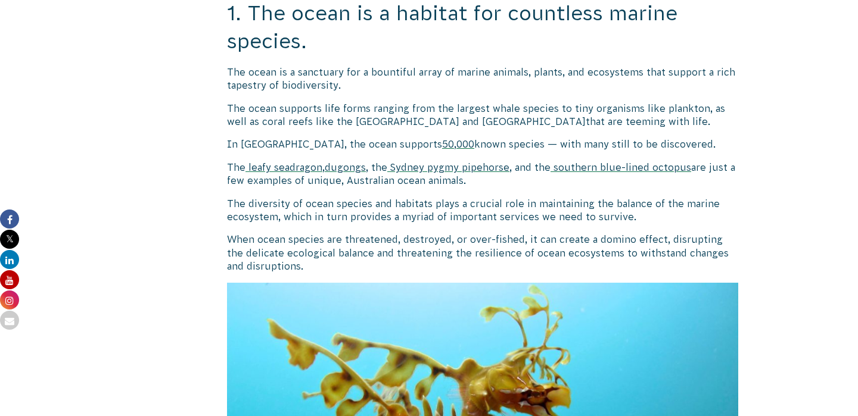
click at [482, 67] on span "The ocean is a sanctuary for a bountiful array of marine animals, plants, and e…" at bounding box center [481, 79] width 508 height 24
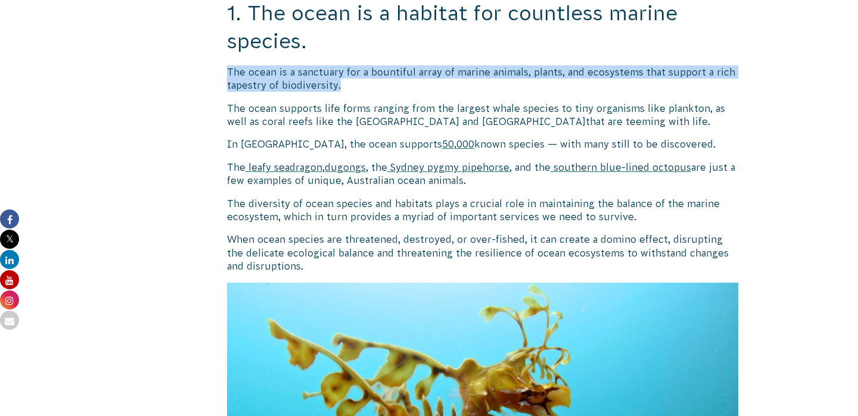
click at [482, 67] on span "The ocean is a sanctuary for a bountiful array of marine animals, plants, and e…" at bounding box center [481, 79] width 508 height 24
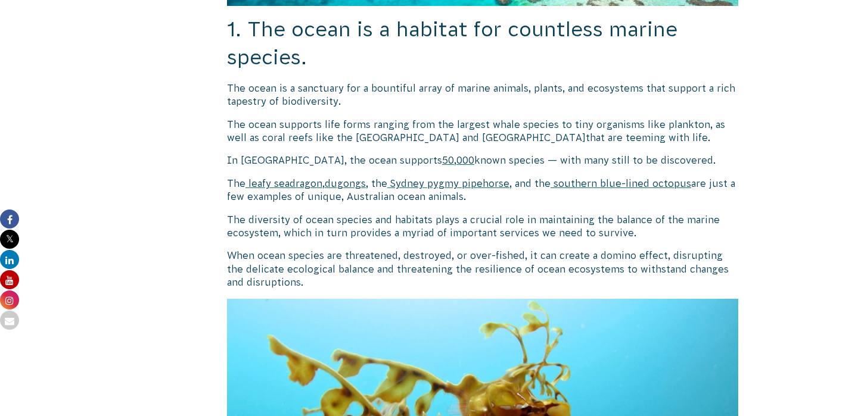
scroll to position [838, 0]
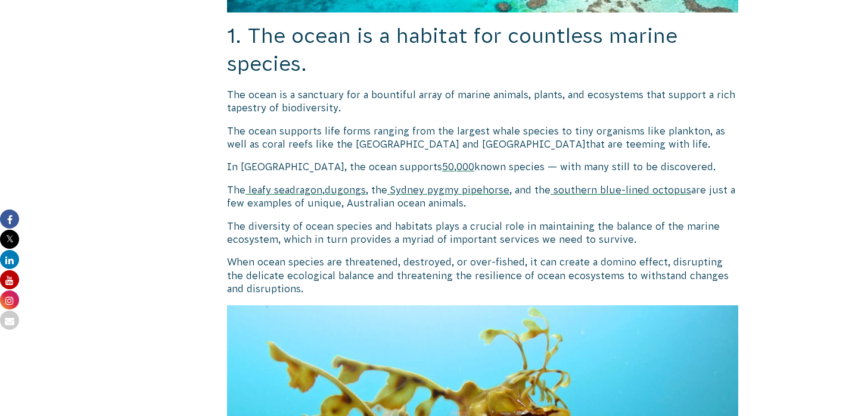
click at [494, 161] on span "known species — with many still to be discovered." at bounding box center [594, 166] width 241 height 11
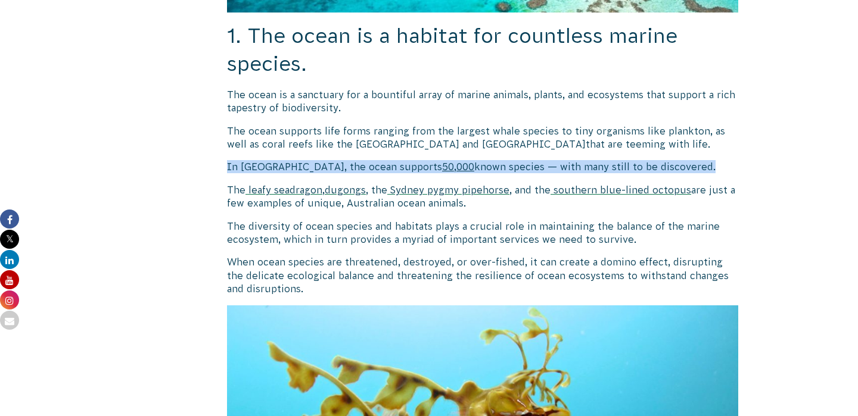
click at [494, 161] on span "known species — with many still to be discovered." at bounding box center [594, 166] width 241 height 11
click at [494, 160] on p "In [GEOGRAPHIC_DATA], the ocean supports 50,000 known species — with many still…" at bounding box center [482, 166] width 511 height 13
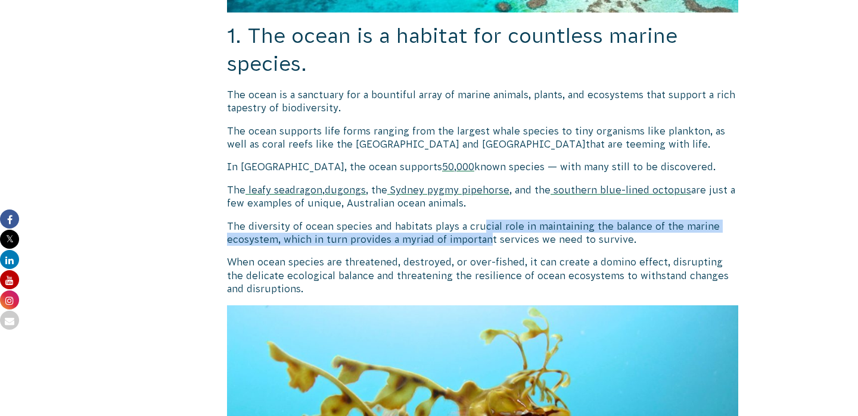
drag, startPoint x: 485, startPoint y: 210, endPoint x: 486, endPoint y: 231, distance: 20.9
click at [486, 231] on span "The diversity of ocean species and habitats plays a crucial role in maintaining…" at bounding box center [473, 233] width 493 height 24
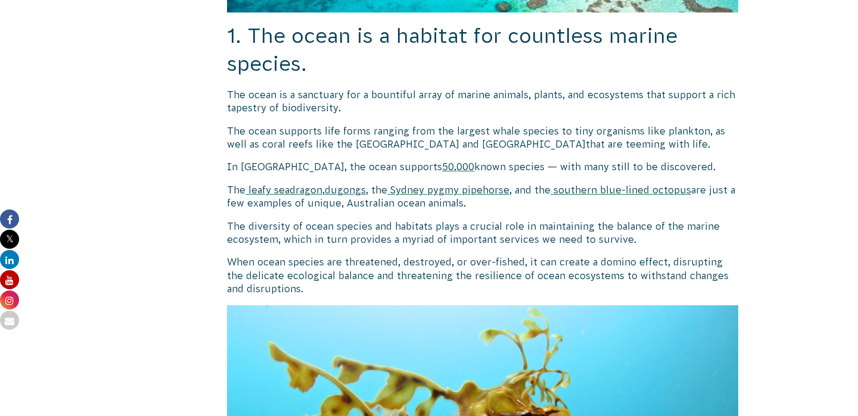
click at [481, 223] on span "The diversity of ocean species and habitats plays a crucial role in maintaining…" at bounding box center [473, 233] width 493 height 24
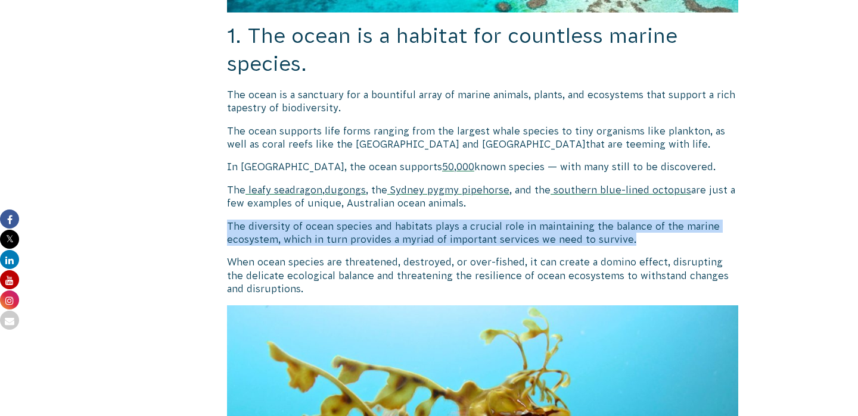
click at [481, 223] on span "The diversity of ocean species and habitats plays a crucial role in maintaining…" at bounding box center [473, 233] width 493 height 24
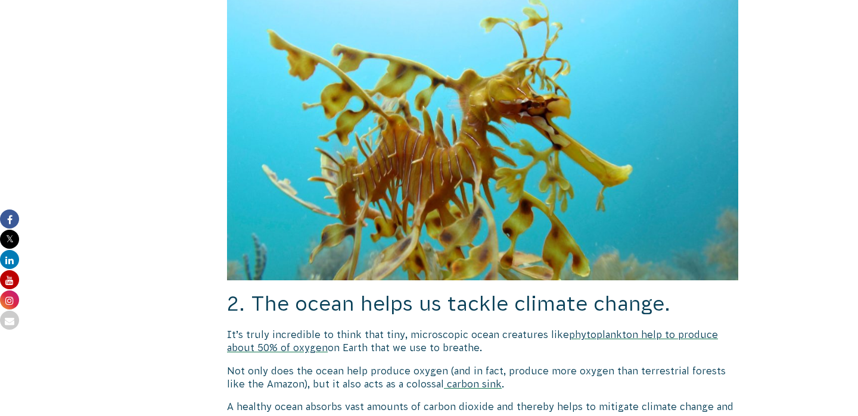
scroll to position [1312, 0]
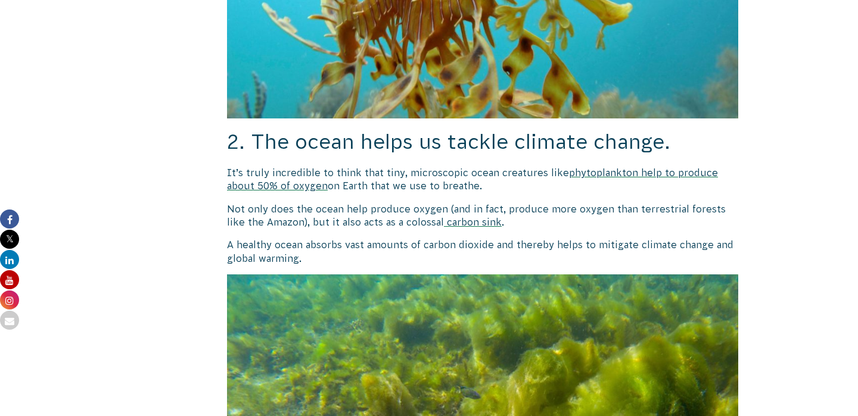
click at [497, 167] on span "It’s truly incredible to think that tiny, microscopic ocean creatures like" at bounding box center [398, 172] width 342 height 11
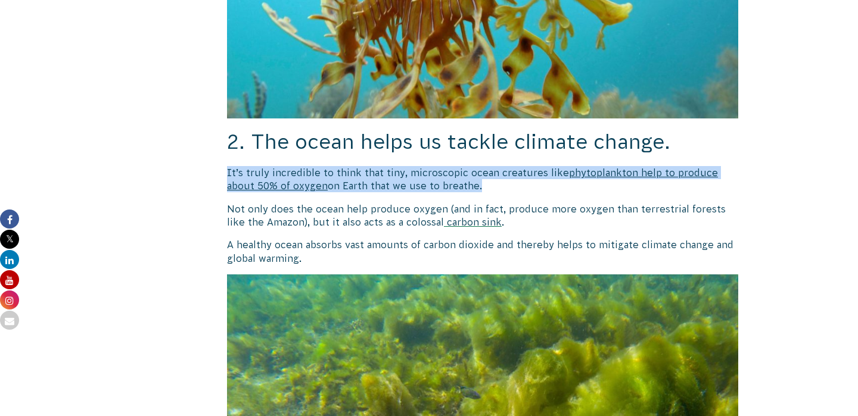
click at [497, 167] on span "It’s truly incredible to think that tiny, microscopic ocean creatures like" at bounding box center [398, 172] width 342 height 11
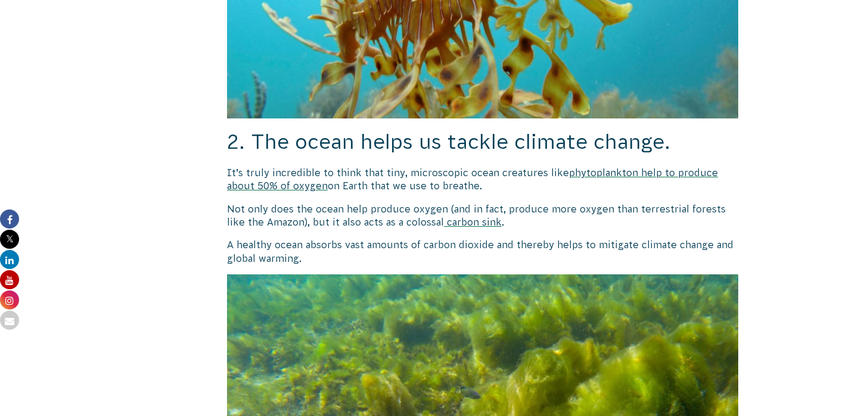
click at [465, 141] on h2 "2. The ocean helps us tackle climate change." at bounding box center [482, 142] width 511 height 29
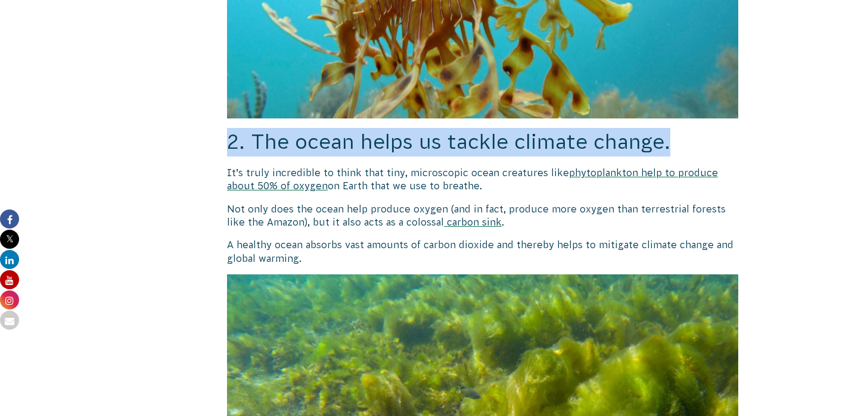
click at [465, 141] on h2 "2. The ocean helps us tackle climate change." at bounding box center [482, 142] width 511 height 29
copy div "2. The ocean helps us tackle climate change."
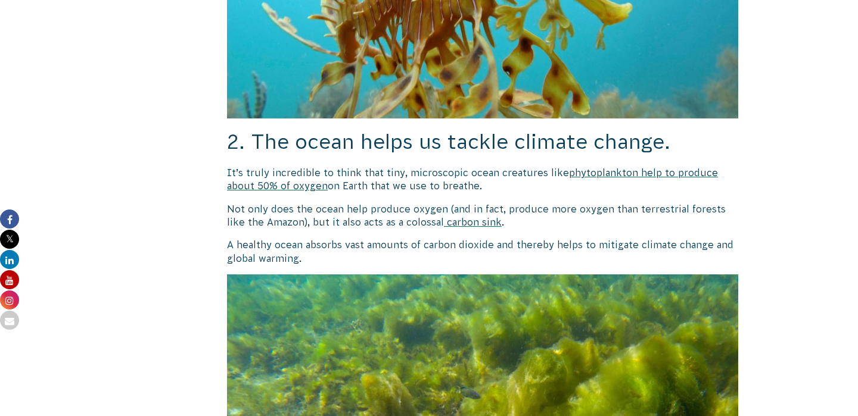
click at [477, 181] on span "on Earth that we use to breathe." at bounding box center [405, 186] width 154 height 11
drag, startPoint x: 521, startPoint y: 177, endPoint x: 217, endPoint y: 147, distance: 304.8
copy p "It’s truly incredible to think that tiny, microscopic ocean creatures like phyt…"
click at [339, 208] on span "Not only does the ocean help produce oxygen (and in fact, produce more oxygen t…" at bounding box center [476, 216] width 499 height 24
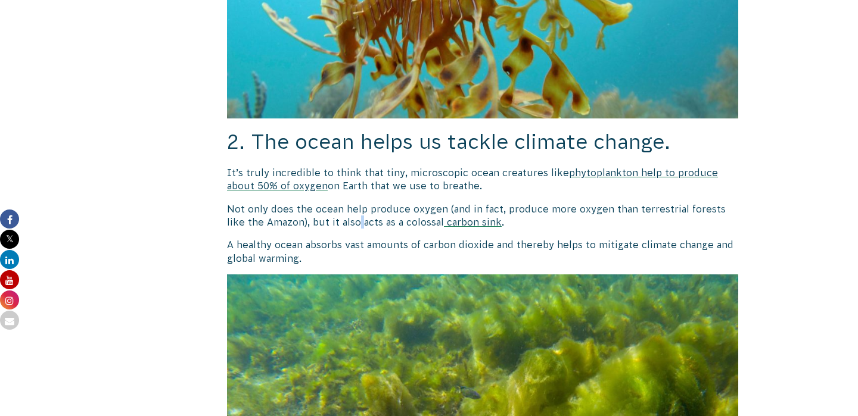
click at [339, 208] on span "Not only does the ocean help produce oxygen (and in fact, produce more oxygen t…" at bounding box center [476, 216] width 499 height 24
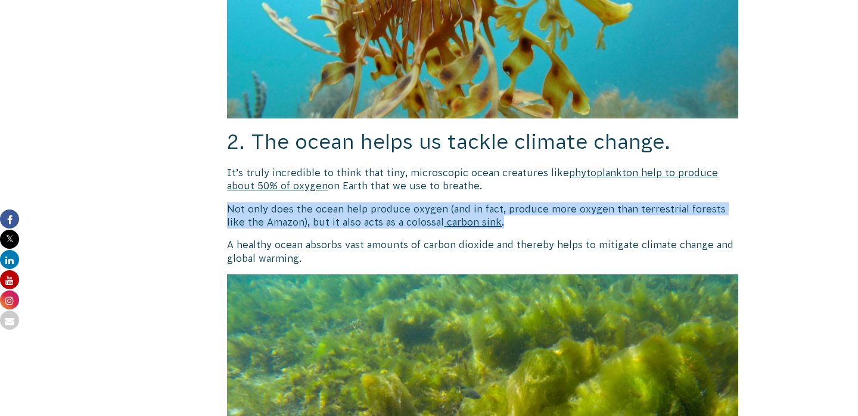
click at [339, 208] on span "Not only does the ocean help produce oxygen (and in fact, produce more oxygen t…" at bounding box center [476, 216] width 499 height 24
copy div "Not only does the ocean help produce oxygen (and in fact, produce more oxygen t…"
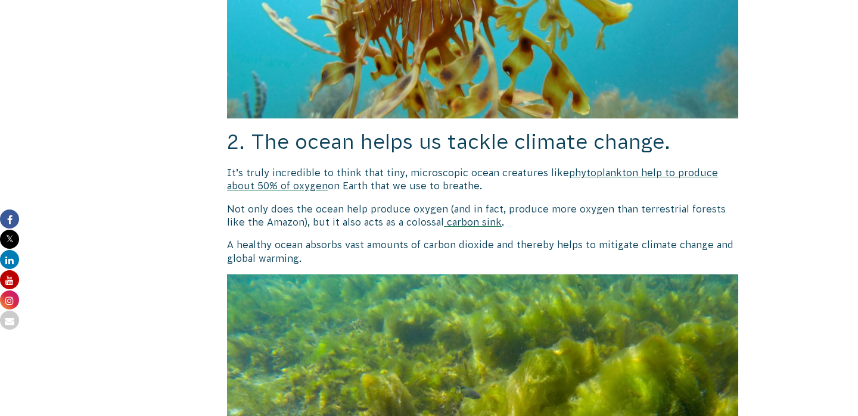
click at [344, 206] on span "Not only does the ocean help produce oxygen (and in fact, produce more oxygen t…" at bounding box center [476, 216] width 499 height 24
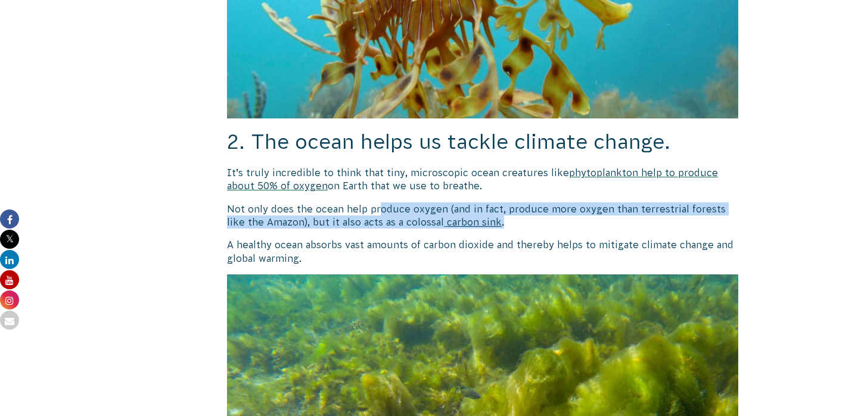
drag, startPoint x: 375, startPoint y: 198, endPoint x: 376, endPoint y: 219, distance: 20.9
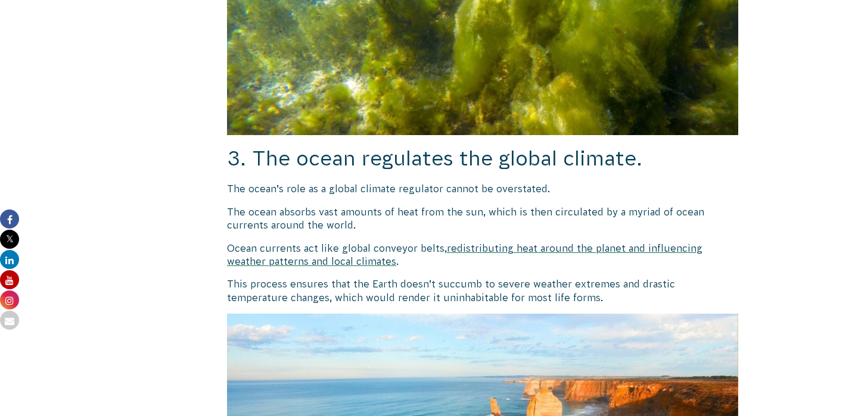
scroll to position [1742, 0]
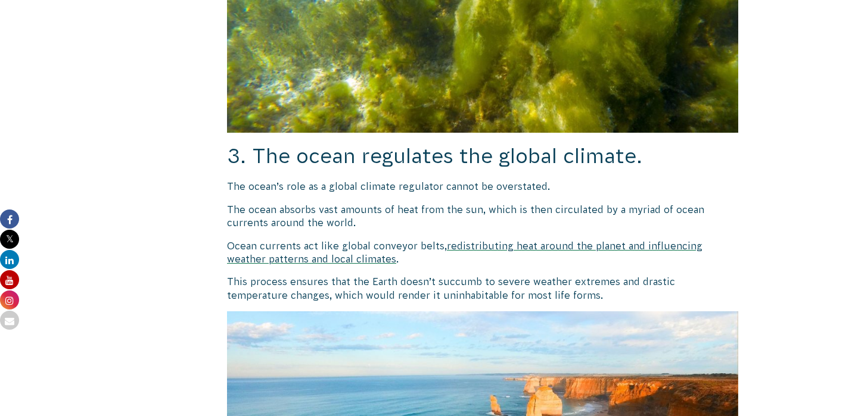
click at [587, 147] on span "3. The ocean regulates the global climate." at bounding box center [434, 156] width 415 height 23
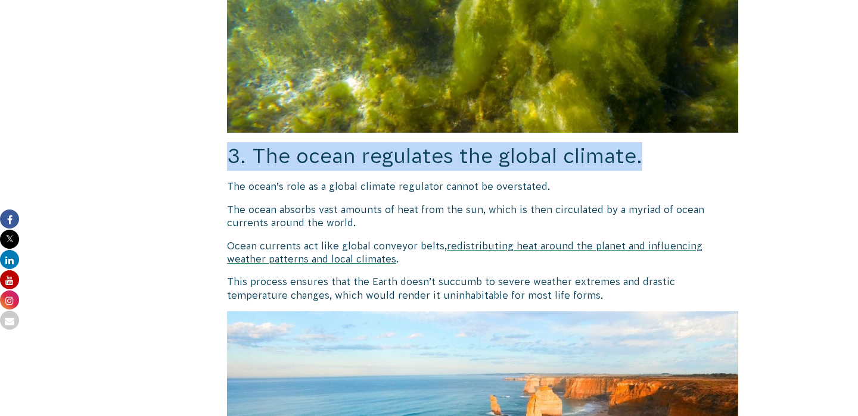
click at [587, 147] on span "3. The ocean regulates the global climate." at bounding box center [434, 156] width 415 height 23
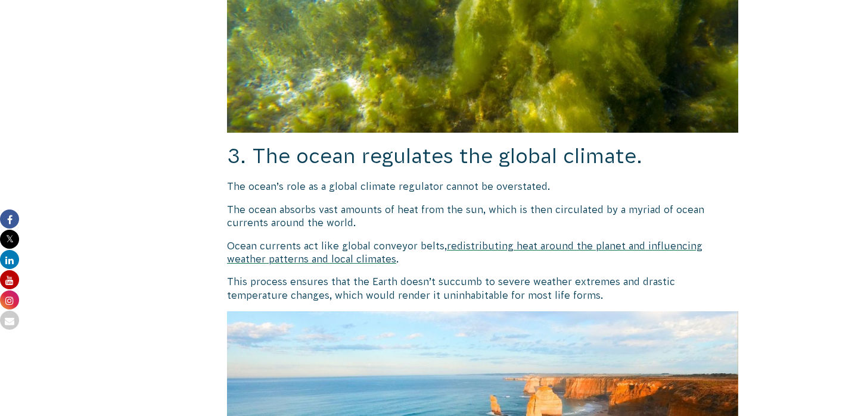
click at [582, 180] on p "The ocean’s role as a global climate regulator cannot be overstated." at bounding box center [482, 186] width 511 height 13
click at [543, 204] on span "The ocean absorbs vast amounts of heat from the sun, which is then circulated b…" at bounding box center [465, 216] width 477 height 24
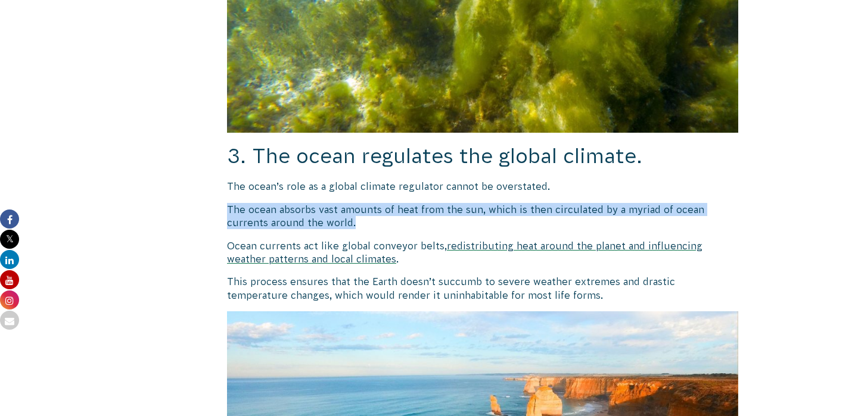
click at [543, 204] on span "The ocean absorbs vast amounts of heat from the sun, which is then circulated b…" at bounding box center [465, 216] width 477 height 24
click at [525, 206] on p "The ocean absorbs vast amounts of heat from the sun, which is then circulated b…" at bounding box center [482, 216] width 511 height 27
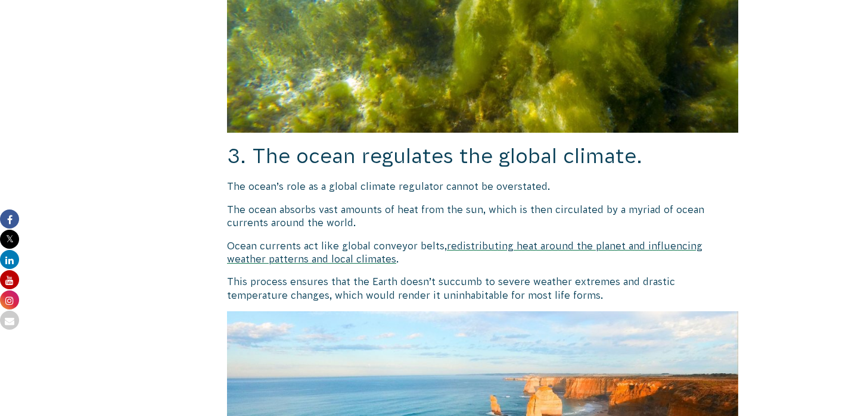
click at [502, 204] on span "The ocean absorbs vast amounts of heat from the sun, which is then circulated b…" at bounding box center [465, 216] width 477 height 24
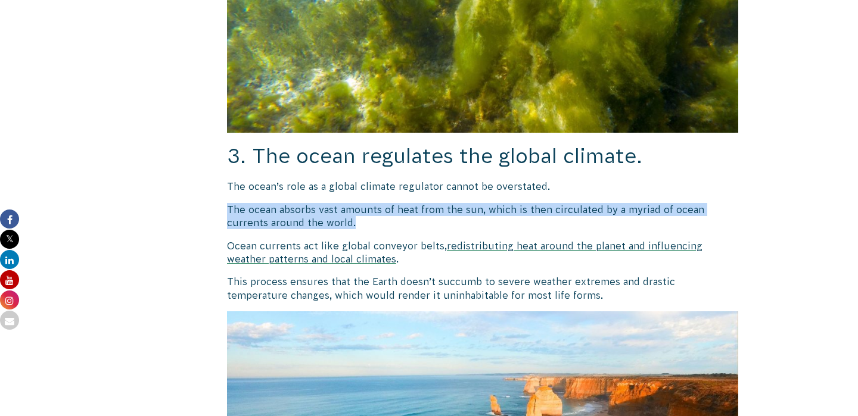
click at [502, 204] on span "The ocean absorbs vast amounts of heat from the sun, which is then circulated b…" at bounding box center [465, 216] width 477 height 24
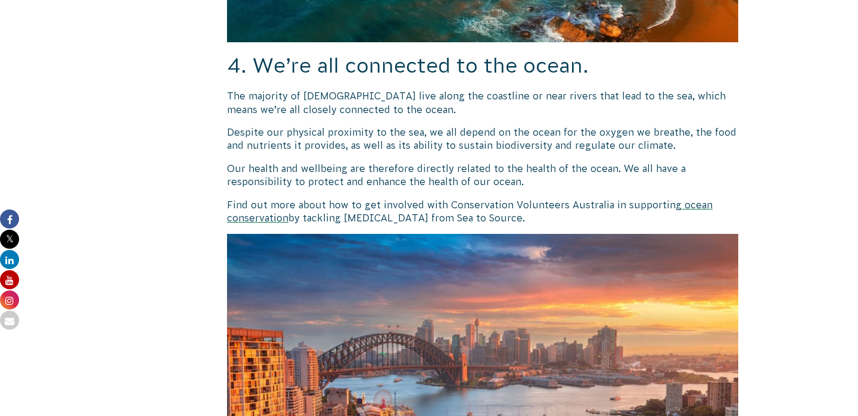
scroll to position [2301, 0]
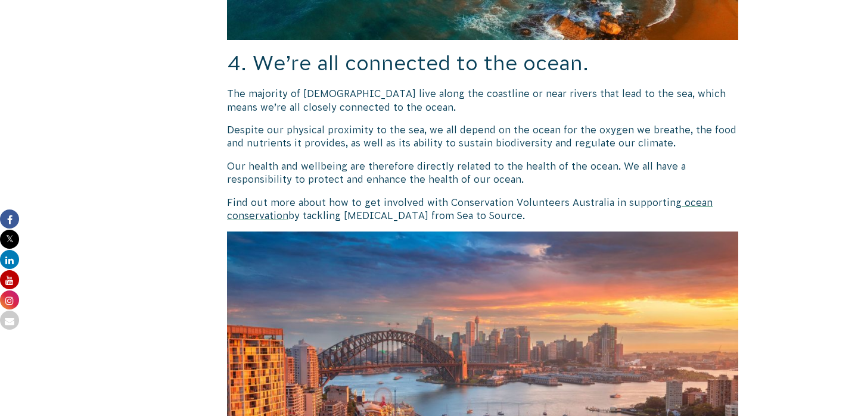
click at [497, 125] on span "Despite our physical proximity to the sea, we all depend on the ocean for the o…" at bounding box center [481, 137] width 509 height 24
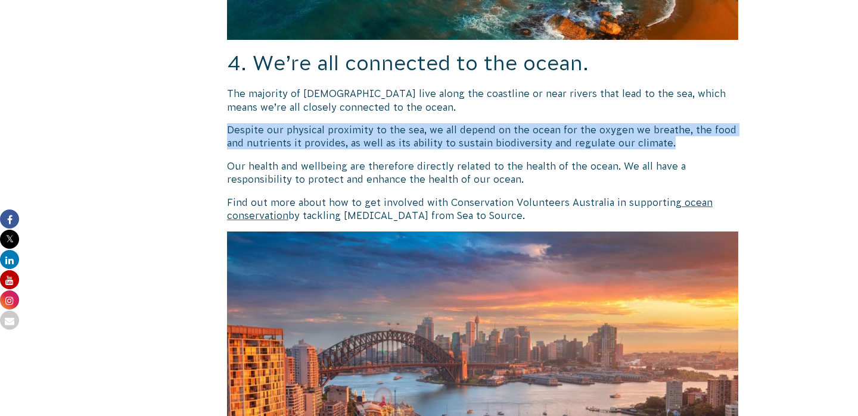
click at [497, 125] on span "Despite our physical proximity to the sea, we all depend on the ocean for the o…" at bounding box center [481, 137] width 509 height 24
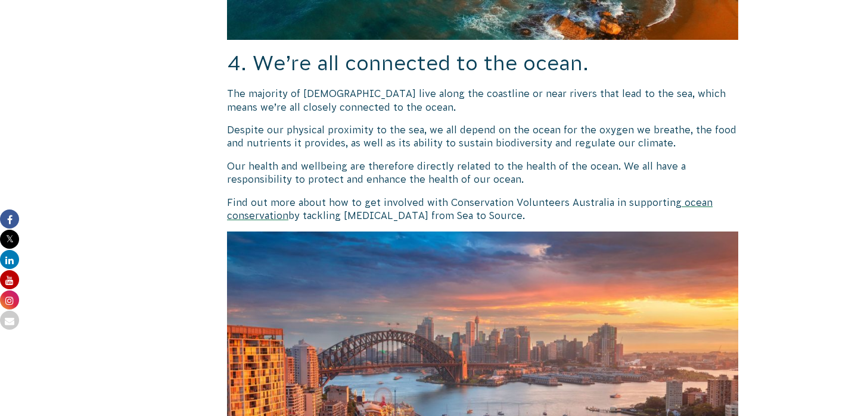
click at [494, 161] on span "Our health and wellbeing are therefore directly related to the health of the oc…" at bounding box center [456, 173] width 459 height 24
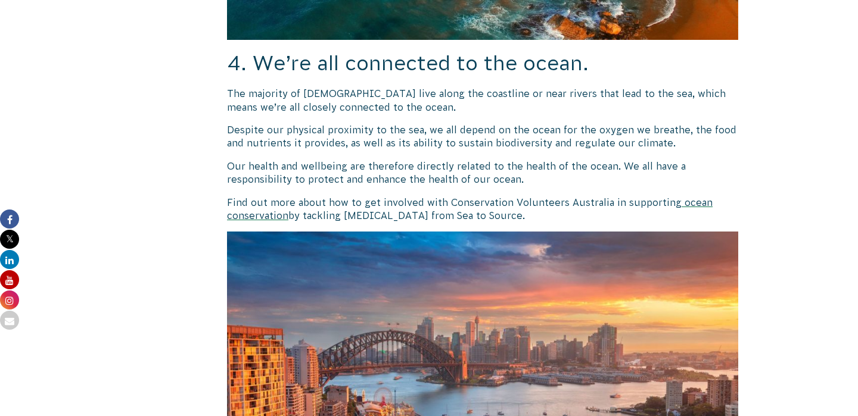
click at [501, 167] on span "Our health and wellbeing are therefore directly related to the health of the oc…" at bounding box center [456, 173] width 459 height 24
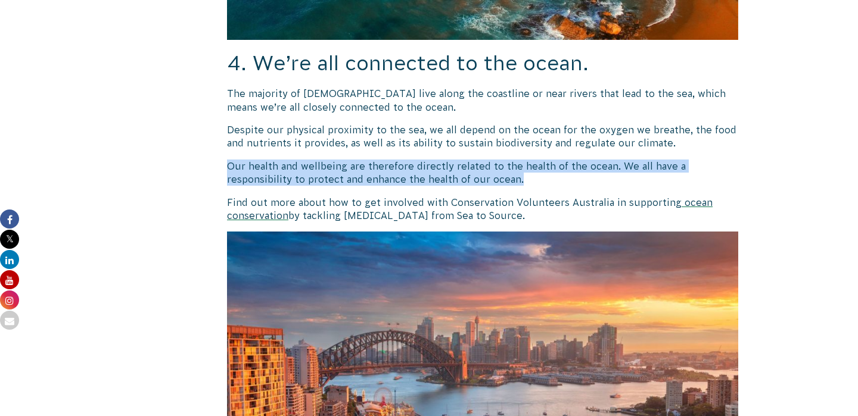
drag, startPoint x: 543, startPoint y: 166, endPoint x: 227, endPoint y: 150, distance: 316.2
click at [227, 160] on p "Our health and wellbeing are therefore directly related to the health of the oc…" at bounding box center [482, 173] width 511 height 27
copy span "Our health and wellbeing are therefore directly related to the health of the oc…"
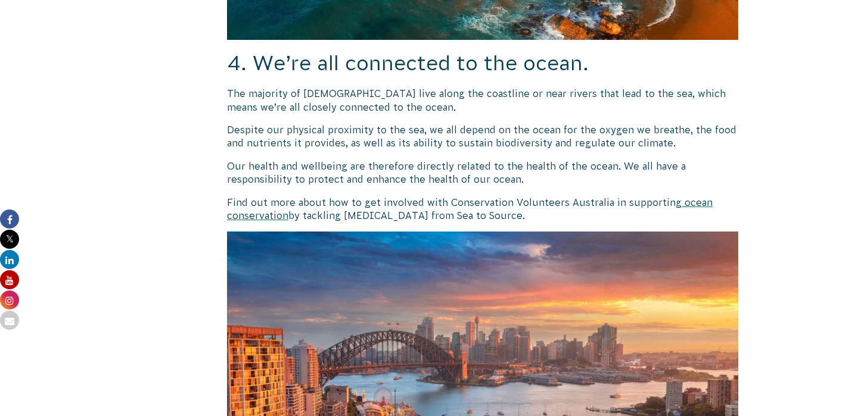
click at [372, 197] on span "Find out more about how to get involved with Conservation Volunteers Australia …" at bounding box center [454, 202] width 455 height 11
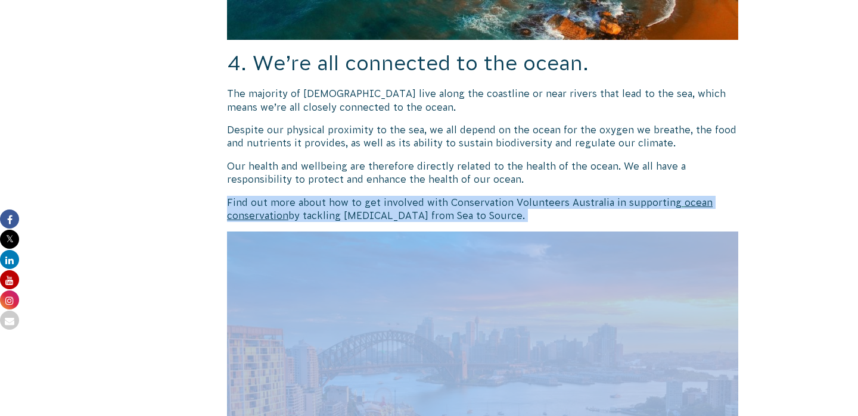
click at [372, 197] on span "Find out more about how to get involved with Conservation Volunteers Australia …" at bounding box center [454, 202] width 455 height 11
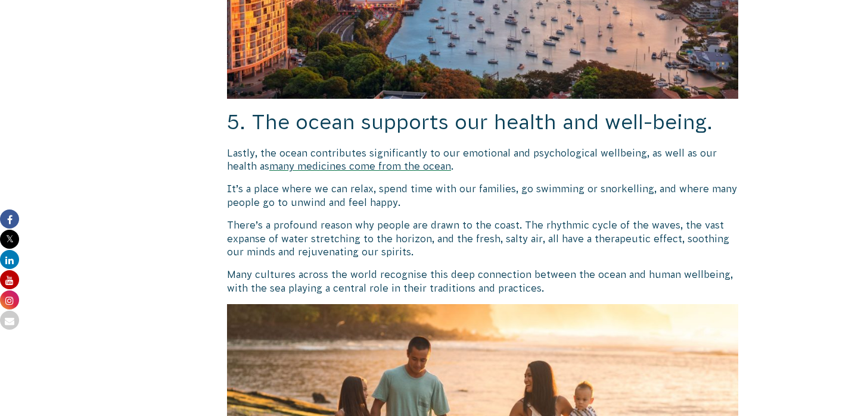
scroll to position [2724, 0]
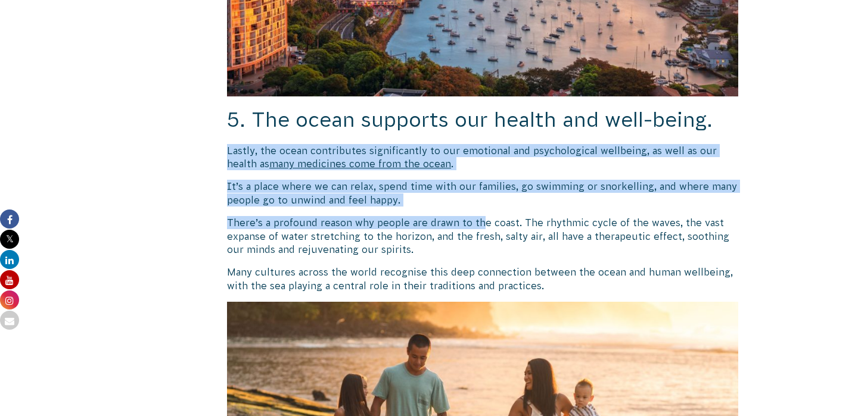
drag, startPoint x: 484, startPoint y: 126, endPoint x: 479, endPoint y: 204, distance: 78.2
click at [468, 187] on p "It’s a place where we can relax, spend time with our families, go swimming or s…" at bounding box center [482, 193] width 511 height 27
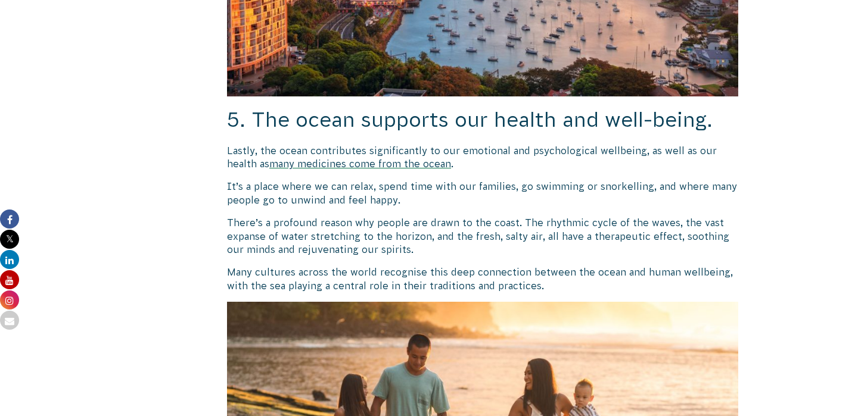
click at [468, 187] on p "It’s a place where we can relax, spend time with our families, go swimming or s…" at bounding box center [482, 193] width 511 height 27
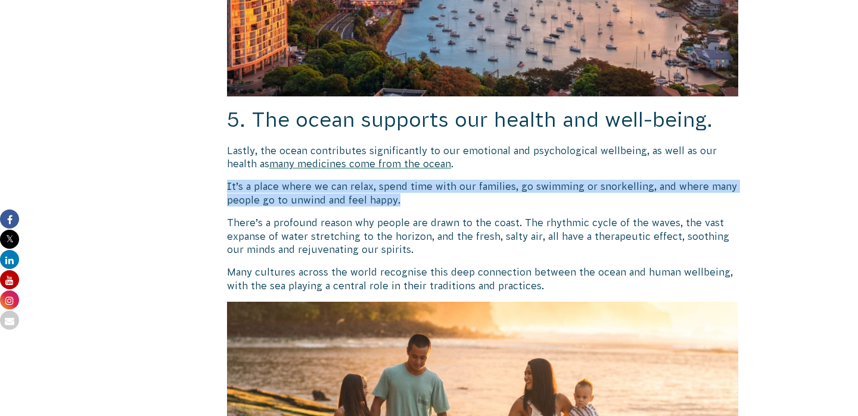
click at [468, 187] on p "It’s a place where we can relax, spend time with our families, go swimming or s…" at bounding box center [482, 193] width 511 height 27
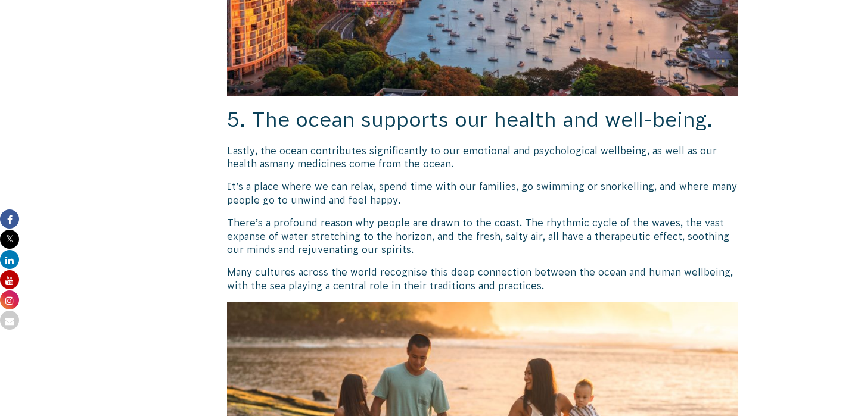
click at [468, 217] on span "There’s a profound reason why people are drawn to the coast. The rhythmic cycle…" at bounding box center [478, 236] width 502 height 38
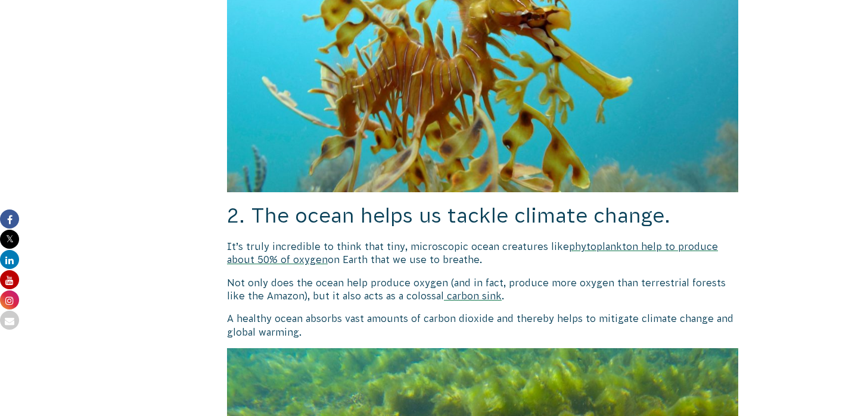
scroll to position [1240, 0]
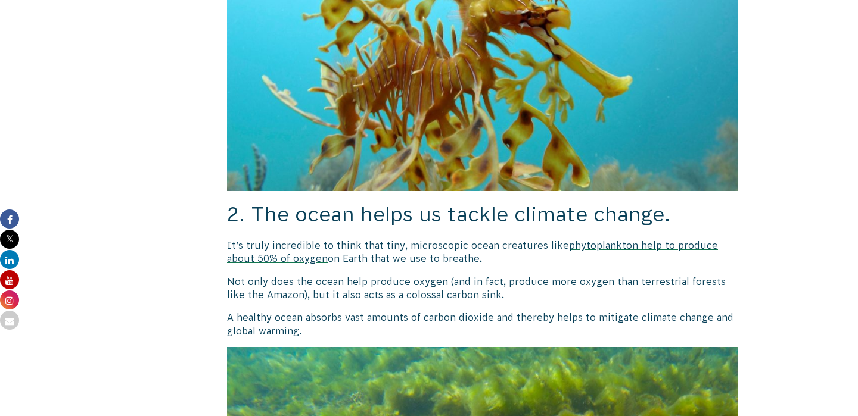
click at [543, 312] on span "A healthy ocean absorbs vast amounts of carbon dioxide and thereby helps to mit…" at bounding box center [480, 324] width 506 height 24
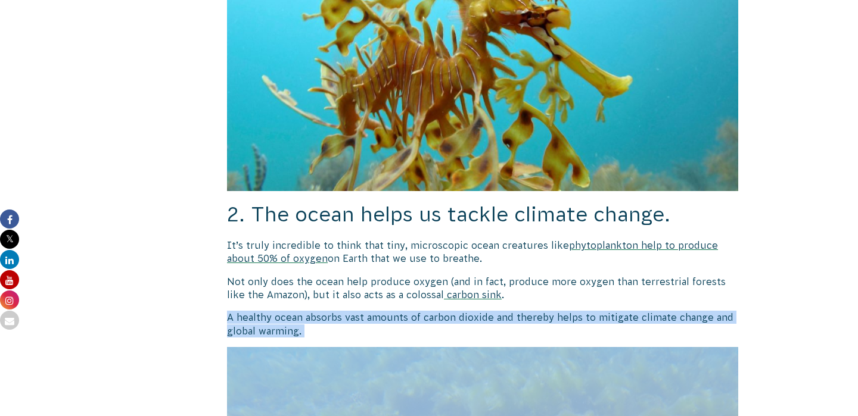
click at [543, 312] on span "A healthy ocean absorbs vast amounts of carbon dioxide and thereby helps to mit…" at bounding box center [480, 324] width 506 height 24
copy div "A healthy ocean absorbs vast amounts of carbon dioxide and thereby helps to mit…"
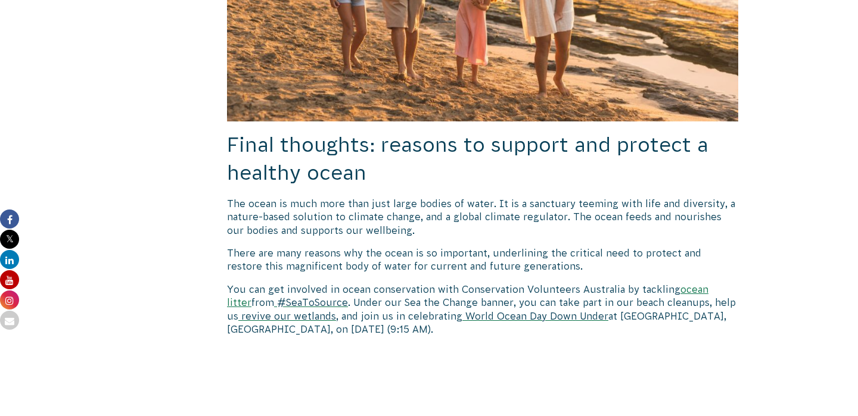
scroll to position [3169, 0]
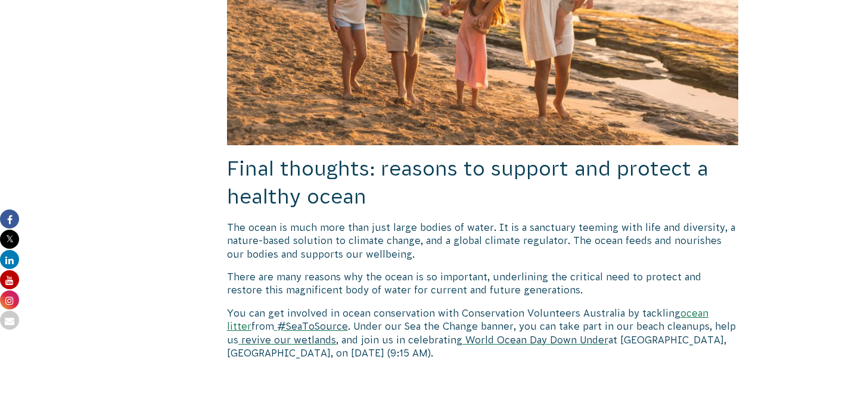
click at [553, 222] on span "The ocean is much more than just large bodies of water. It is a sanctuary teemi…" at bounding box center [481, 241] width 508 height 38
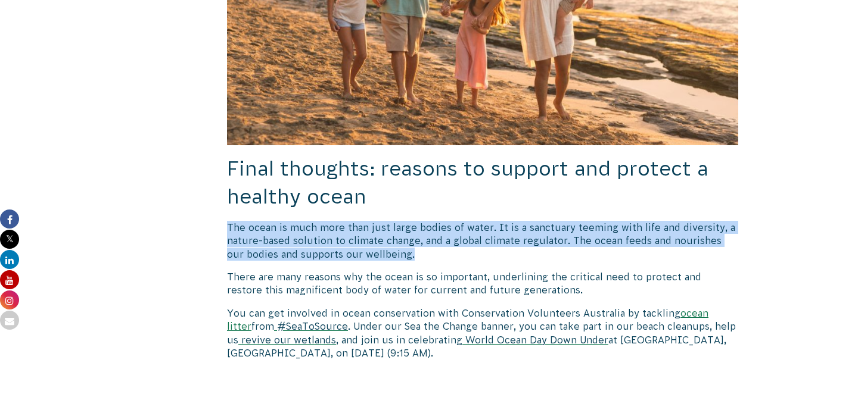
click at [553, 222] on span "The ocean is much more than just large bodies of water. It is a sanctuary teemi…" at bounding box center [481, 241] width 508 height 38
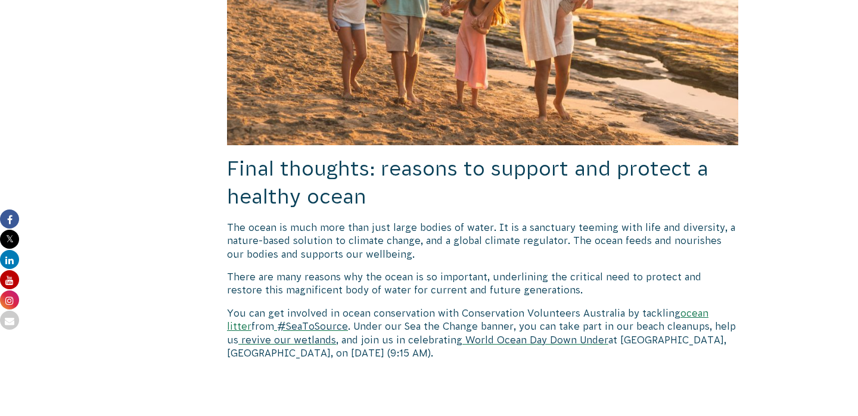
click at [455, 222] on span "The ocean is much more than just large bodies of water. It is a sanctuary teemi…" at bounding box center [481, 241] width 508 height 38
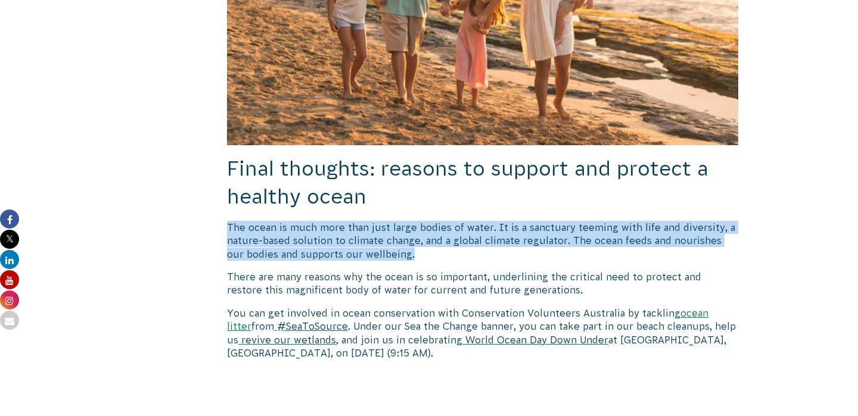
click at [455, 222] on span "The ocean is much more than just large bodies of water. It is a sanctuary teemi…" at bounding box center [481, 241] width 508 height 38
click at [456, 242] on p "The ocean is much more than just large bodies of water. It is a sanctuary teemi…" at bounding box center [482, 241] width 511 height 40
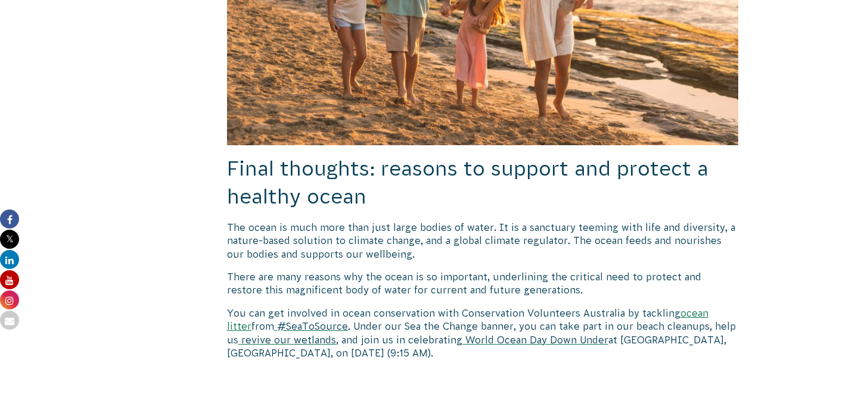
scroll to position [3184, 0]
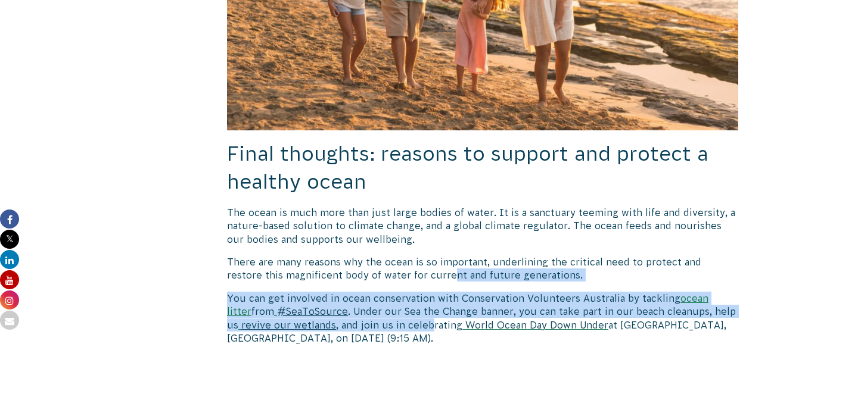
drag, startPoint x: 412, startPoint y: 262, endPoint x: 412, endPoint y: 312, distance: 50.0
click at [412, 320] on span ", and join us in celebrating" at bounding box center [399, 325] width 126 height 11
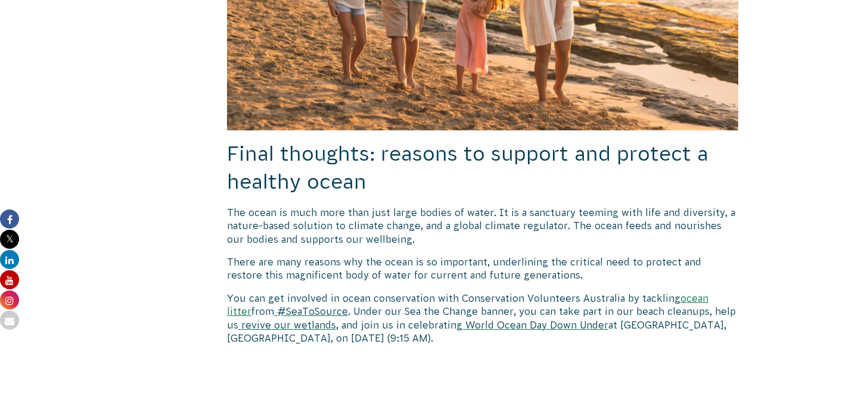
click at [424, 257] on span "There are many reasons why the ocean is so important, underlining the critical …" at bounding box center [464, 269] width 474 height 24
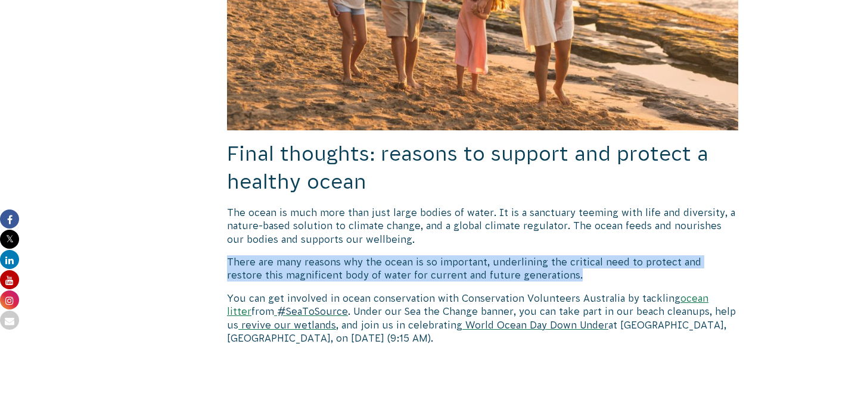
click at [424, 257] on span "There are many reasons why the ocean is so important, underlining the critical …" at bounding box center [464, 269] width 474 height 24
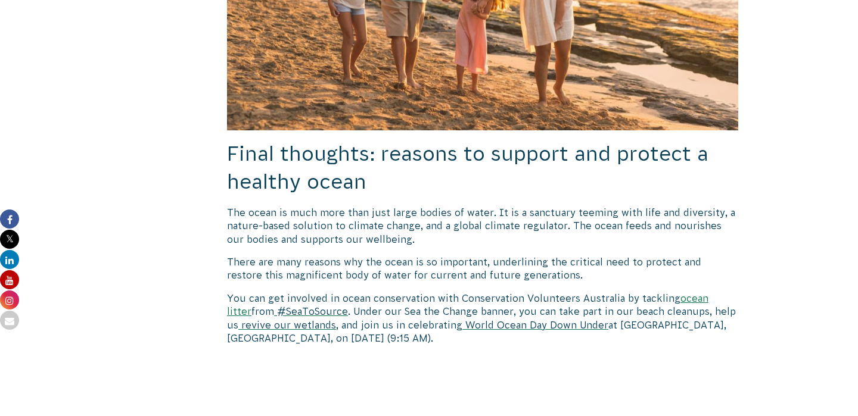
click at [407, 267] on p "There are many reasons why the ocean is so important, underlining the critical …" at bounding box center [482, 269] width 511 height 27
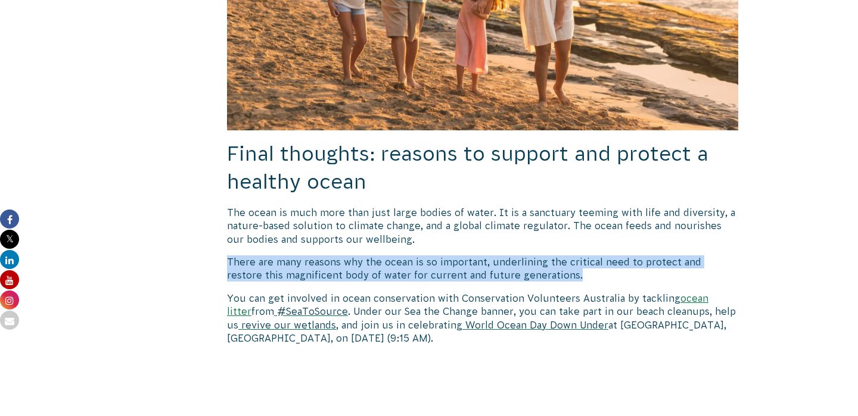
drag, startPoint x: 551, startPoint y: 266, endPoint x: 405, endPoint y: 233, distance: 149.6
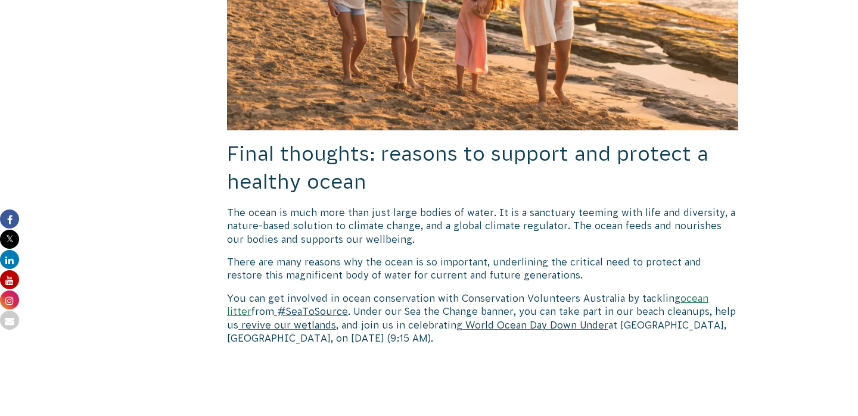
click at [402, 220] on p "The ocean is much more than just large bodies of water. It is a sanctuary teemi…" at bounding box center [482, 226] width 511 height 40
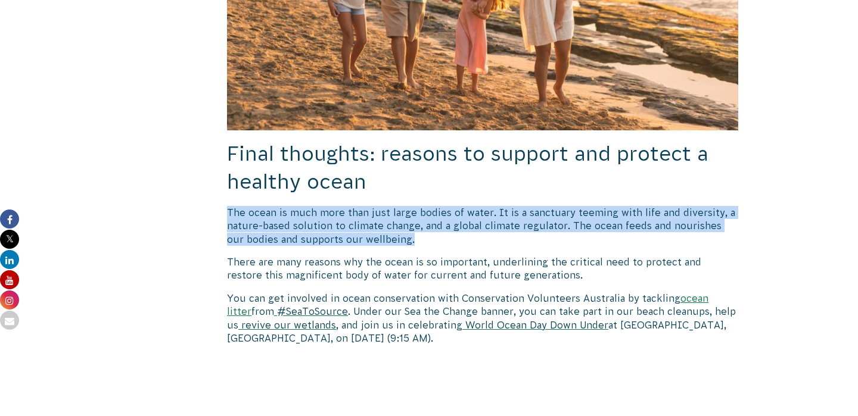
click at [402, 220] on p "The ocean is much more than just large bodies of water. It is a sanctuary teemi…" at bounding box center [482, 226] width 511 height 40
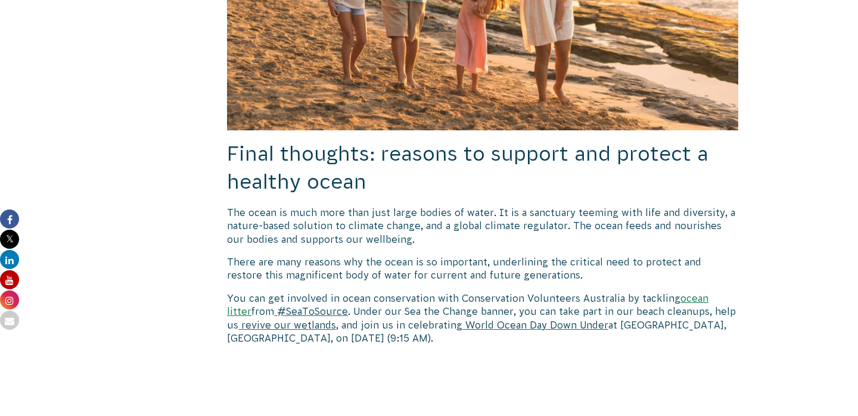
click at [406, 227] on p "The ocean is much more than just large bodies of water. It is a sanctuary teemi…" at bounding box center [482, 226] width 511 height 40
